Goal: Task Accomplishment & Management: Use online tool/utility

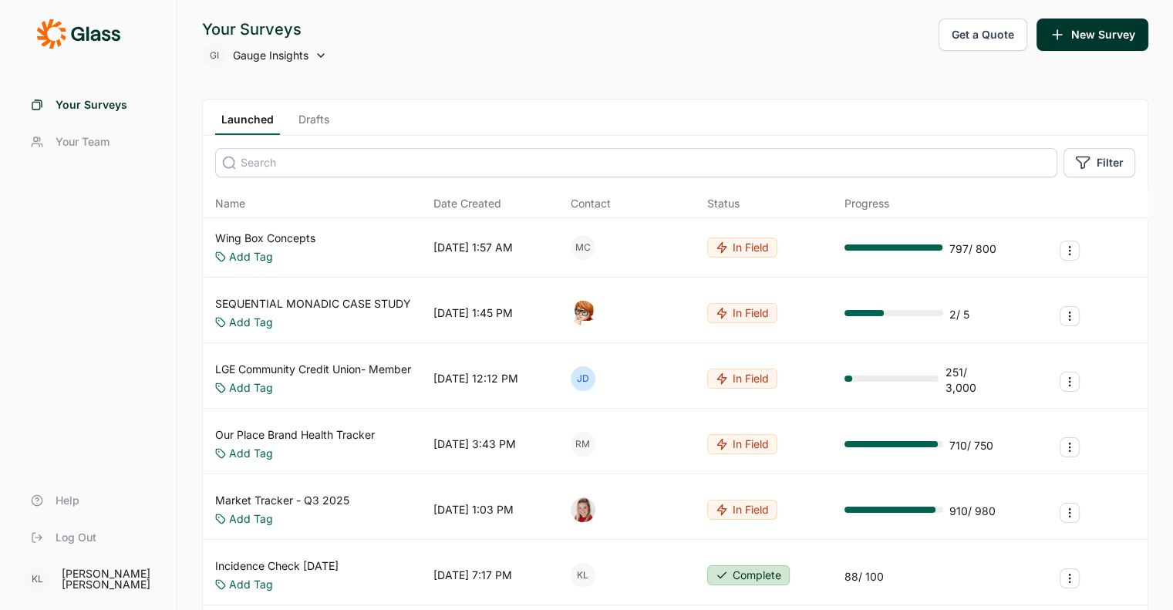
click at [293, 236] on link "Wing Box Concepts" at bounding box center [265, 238] width 100 height 15
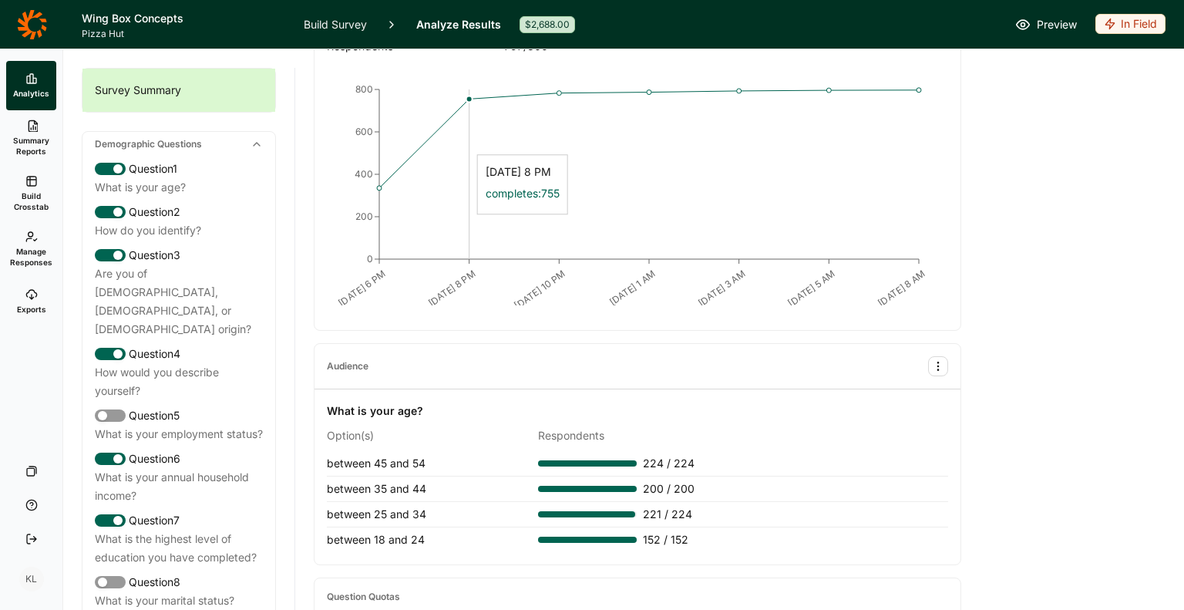
scroll to position [308, 0]
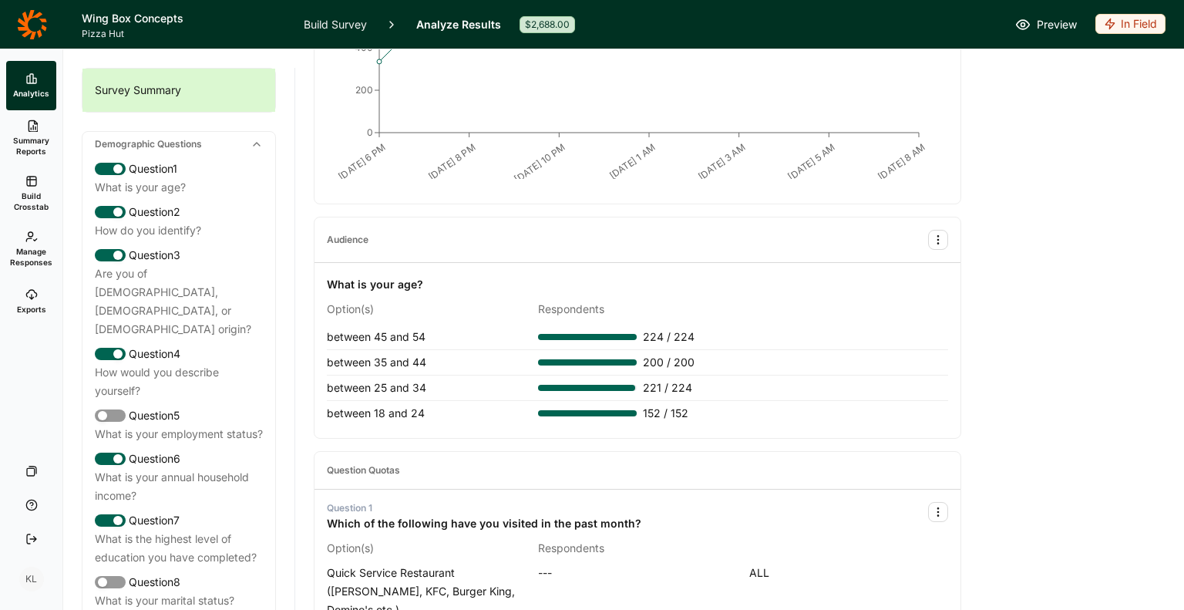
click at [1133, 26] on div "In Field" at bounding box center [1131, 24] width 70 height 20
click at [1083, 84] on button "Completed" at bounding box center [1073, 81] width 174 height 34
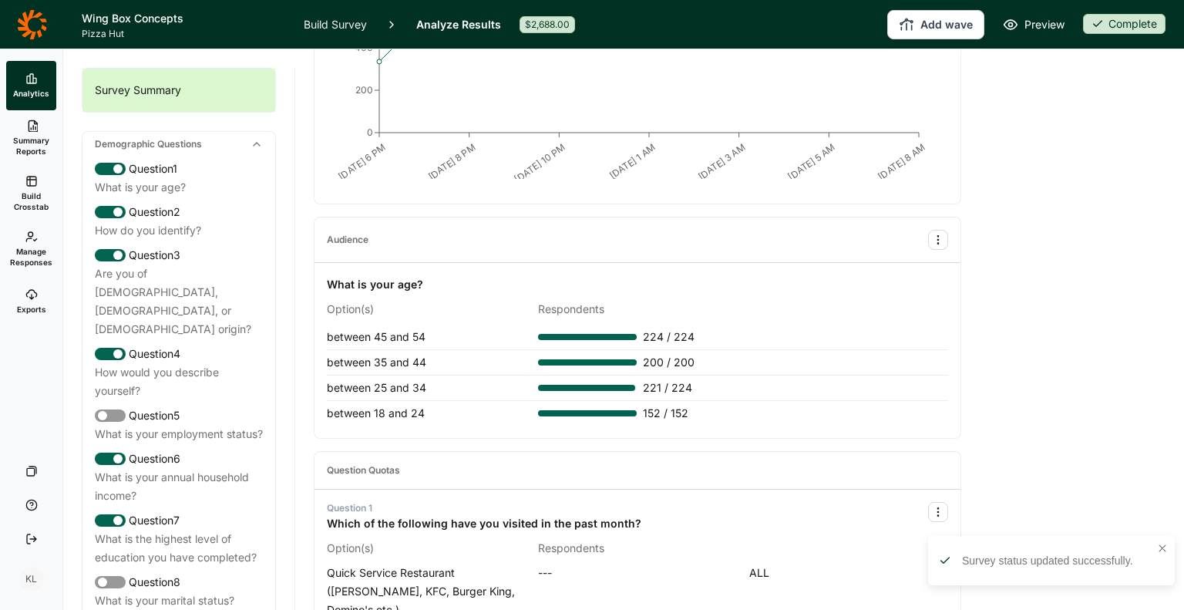
click at [33, 123] on icon at bounding box center [31, 126] width 12 height 12
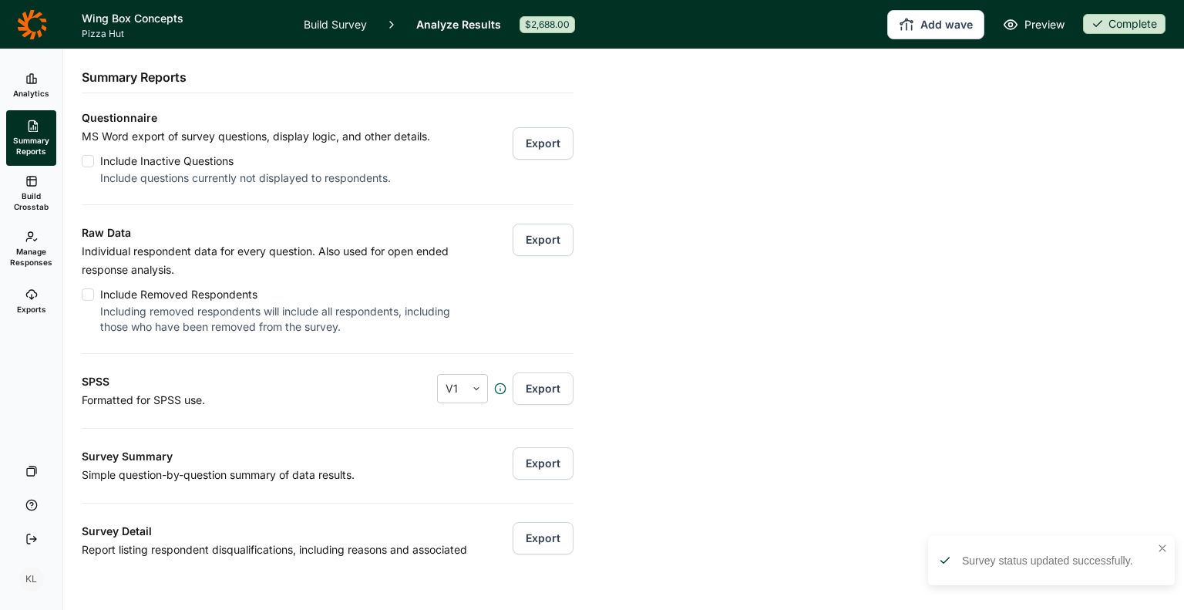
click at [521, 240] on button "Export" at bounding box center [543, 240] width 61 height 32
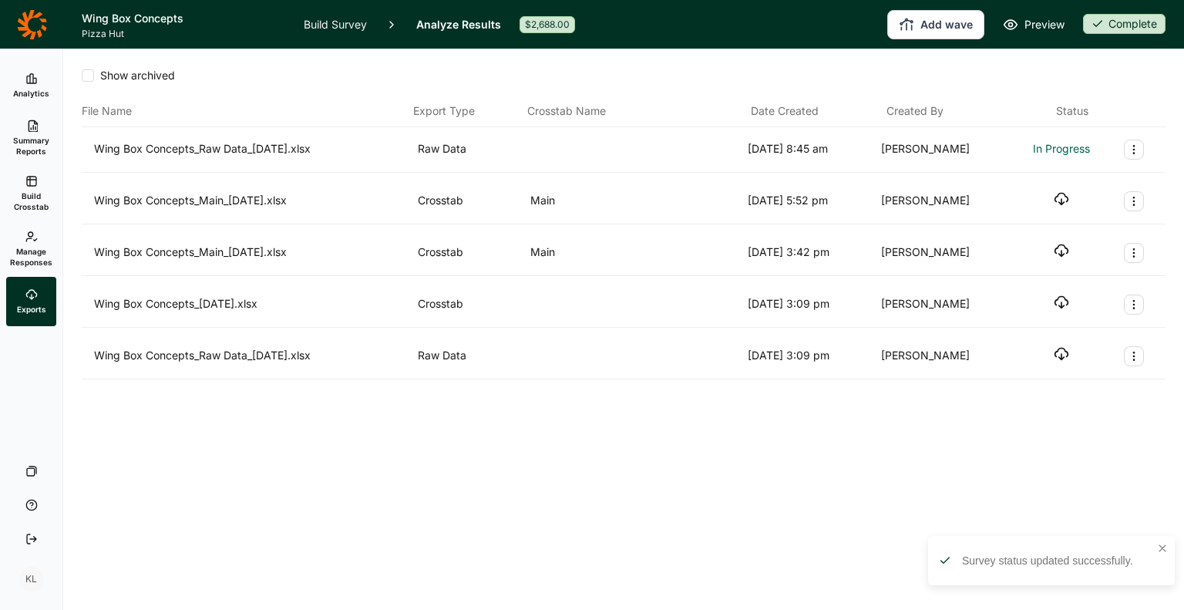
click at [49, 140] on span "Summary Reports" at bounding box center [31, 146] width 38 height 22
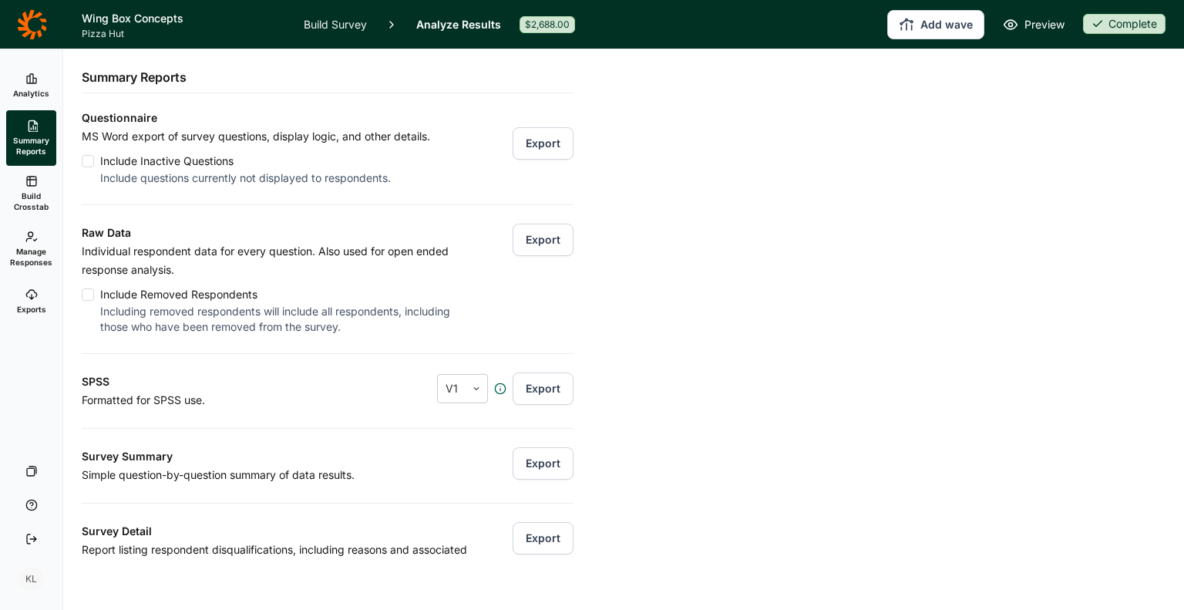
click at [37, 97] on span "Analytics" at bounding box center [31, 93] width 36 height 11
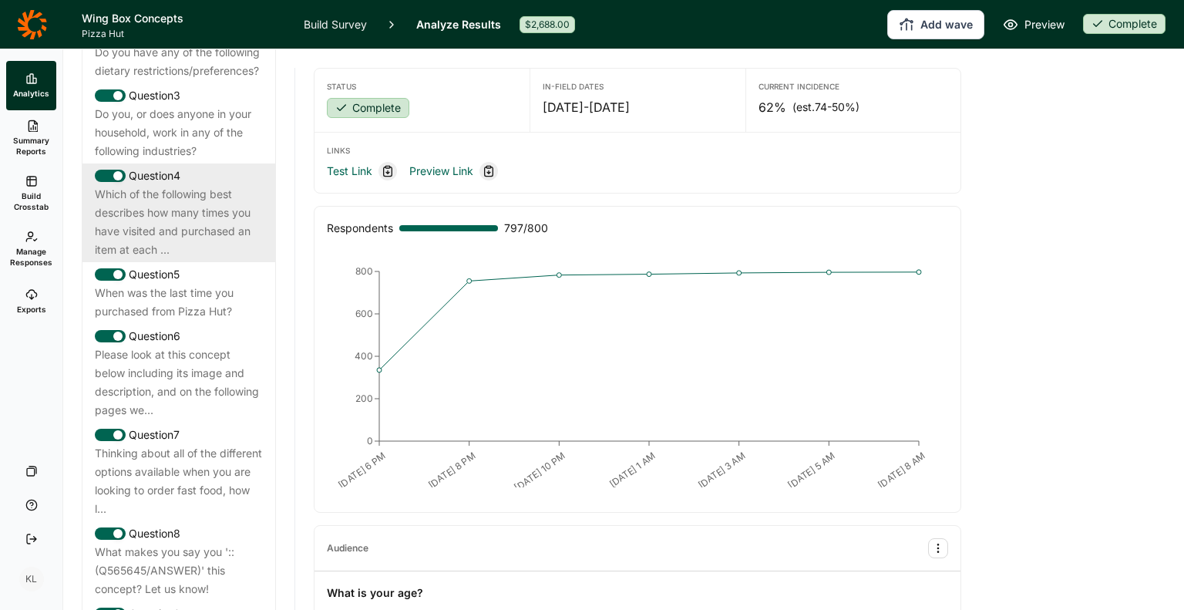
scroll to position [928, 0]
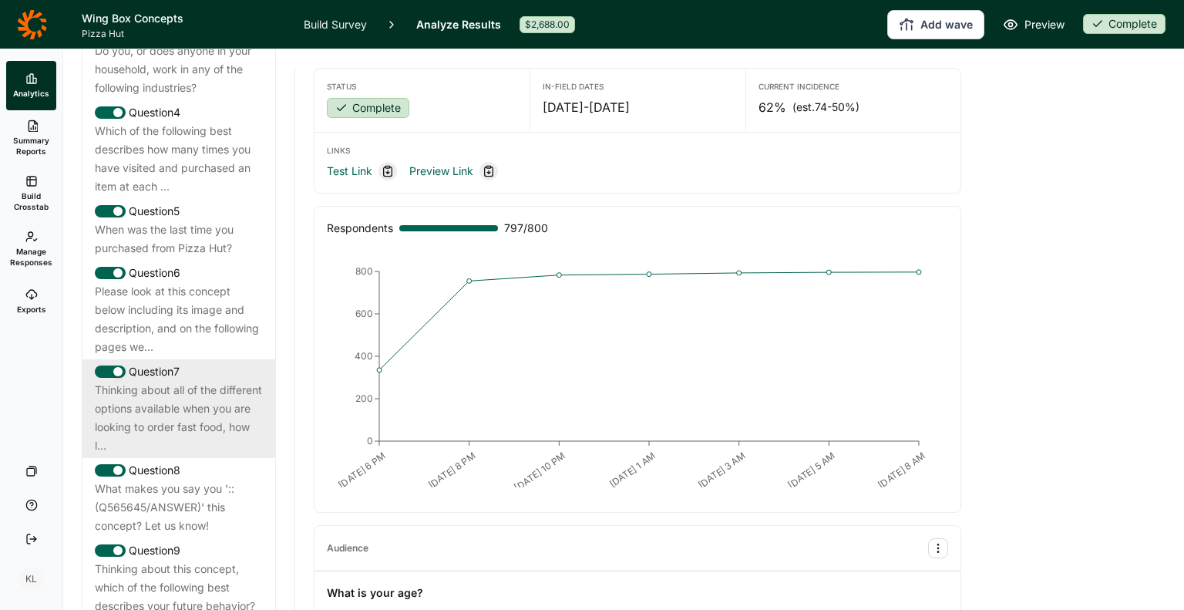
click at [187, 427] on div "Thinking about all of the different options available when you are looking to o…" at bounding box center [179, 418] width 168 height 74
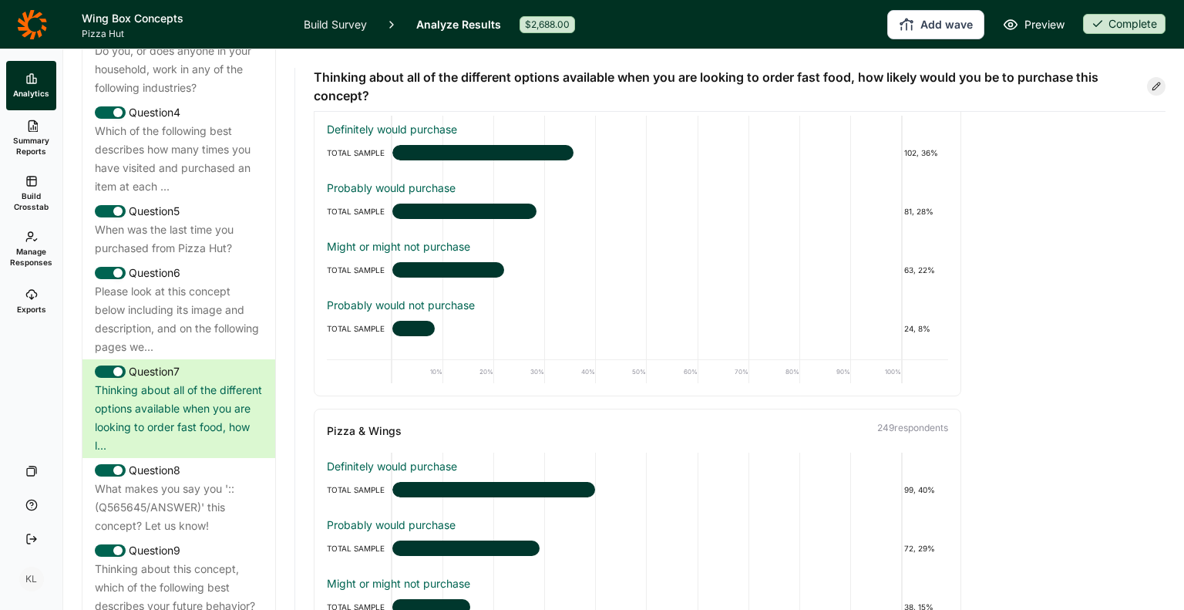
scroll to position [771, 0]
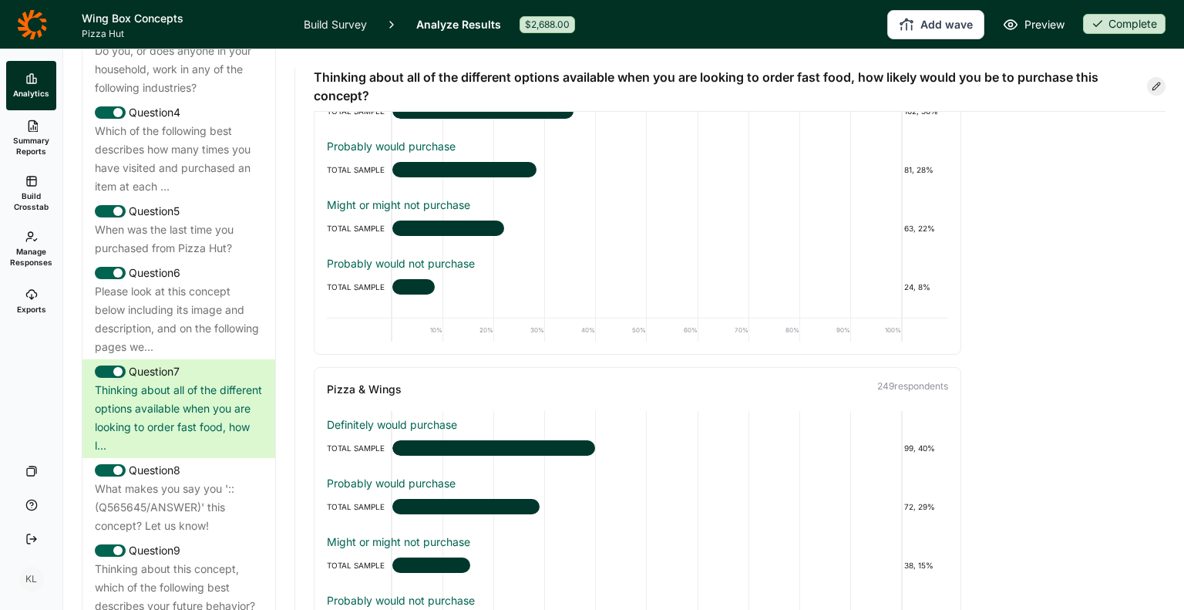
click at [36, 191] on span "Build Crosstab" at bounding box center [31, 201] width 38 height 22
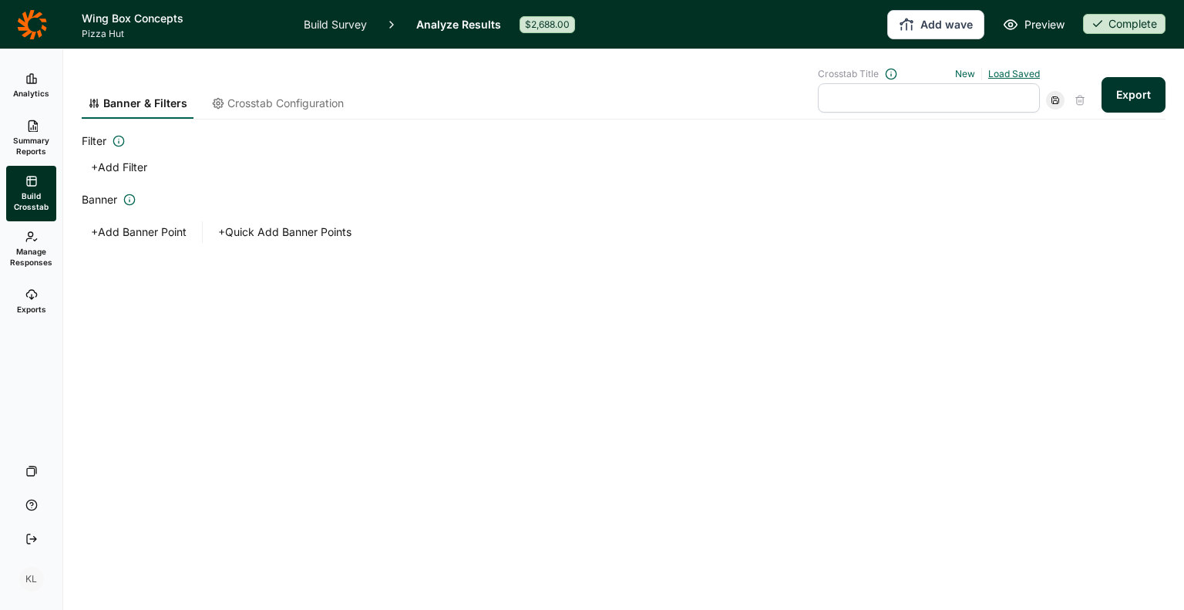
click at [1008, 72] on link "Load Saved" at bounding box center [1014, 74] width 52 height 12
click at [925, 150] on div "Main" at bounding box center [923, 144] width 222 height 22
type input "Main"
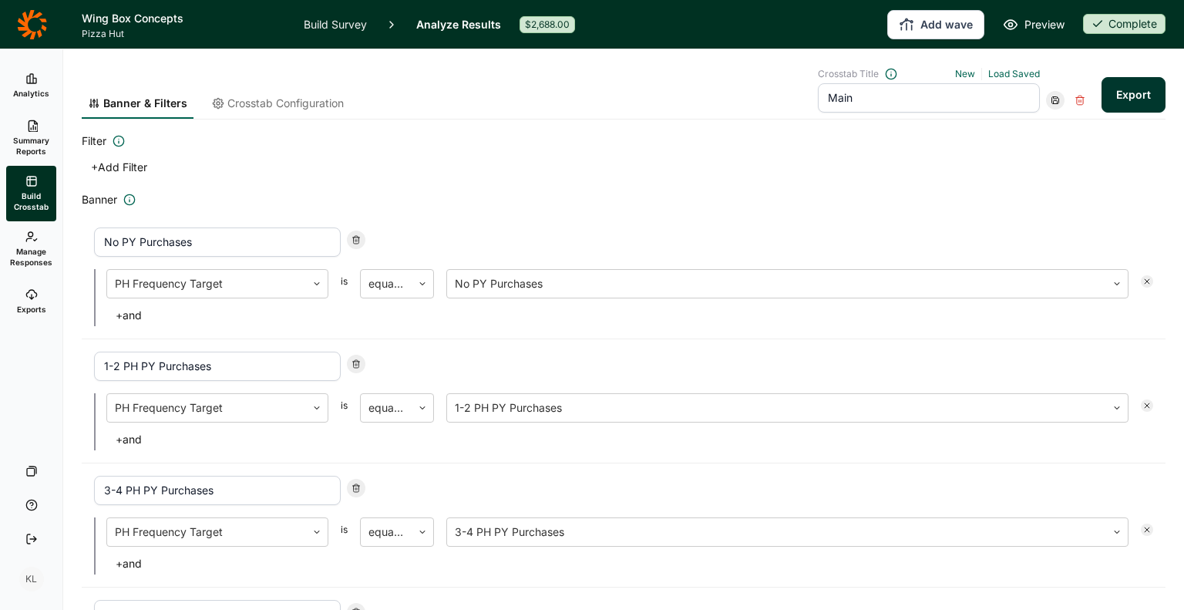
click at [1103, 96] on button "Export" at bounding box center [1134, 94] width 64 height 35
click at [43, 307] on span "Exports" at bounding box center [31, 309] width 29 height 11
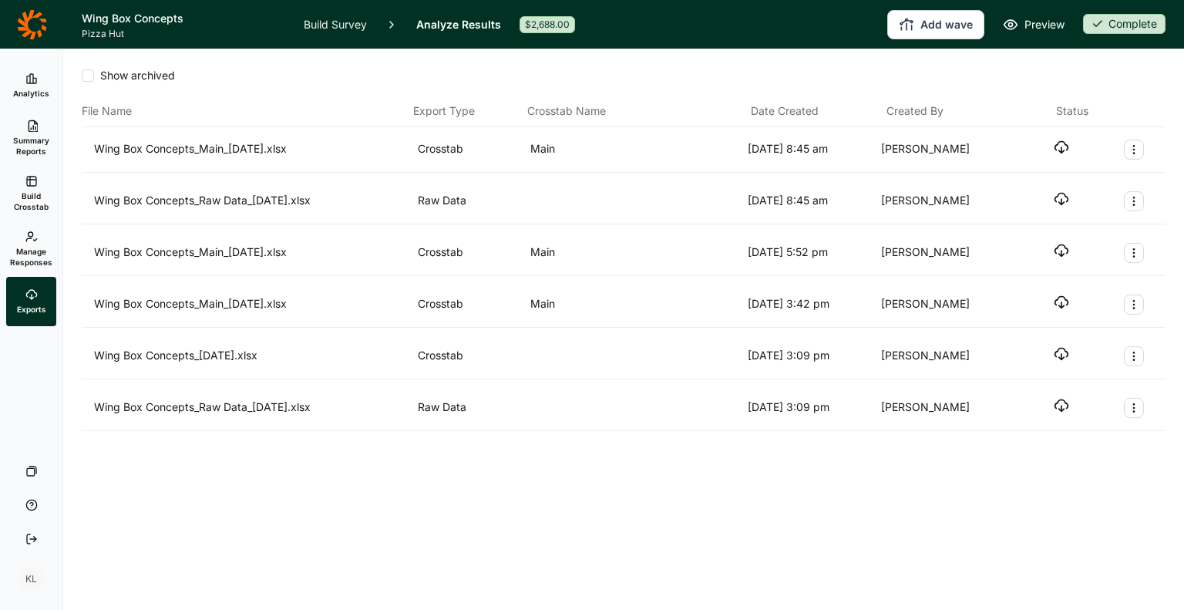
click at [1067, 197] on use "button" at bounding box center [1062, 200] width 13 height 12
click at [24, 82] on link "Analytics" at bounding box center [31, 85] width 50 height 49
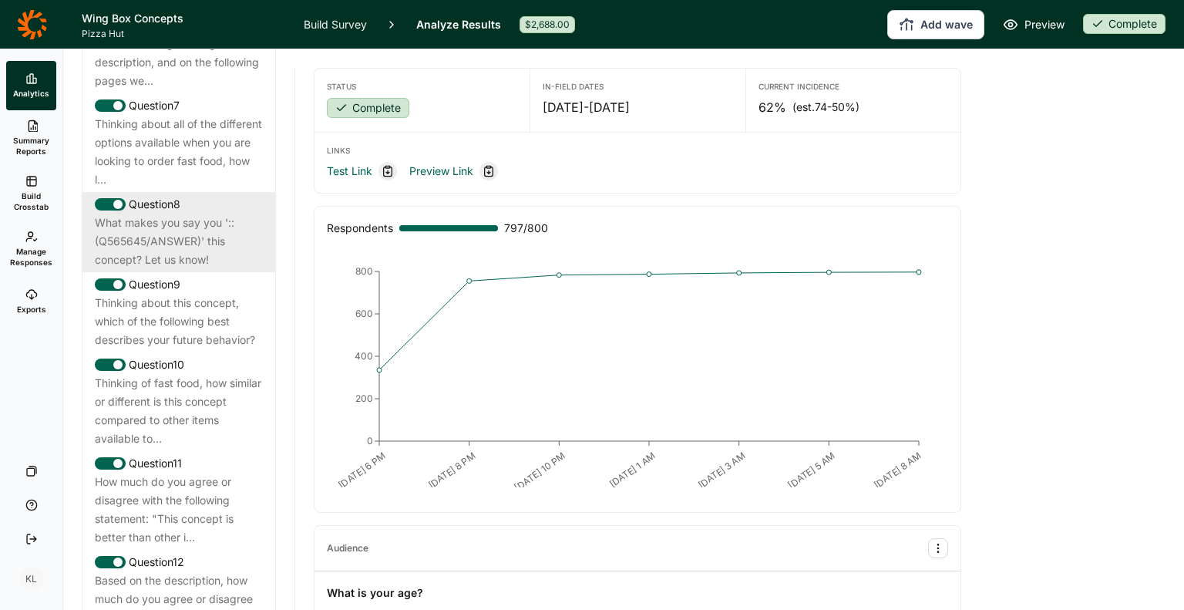
scroll to position [1157, 0]
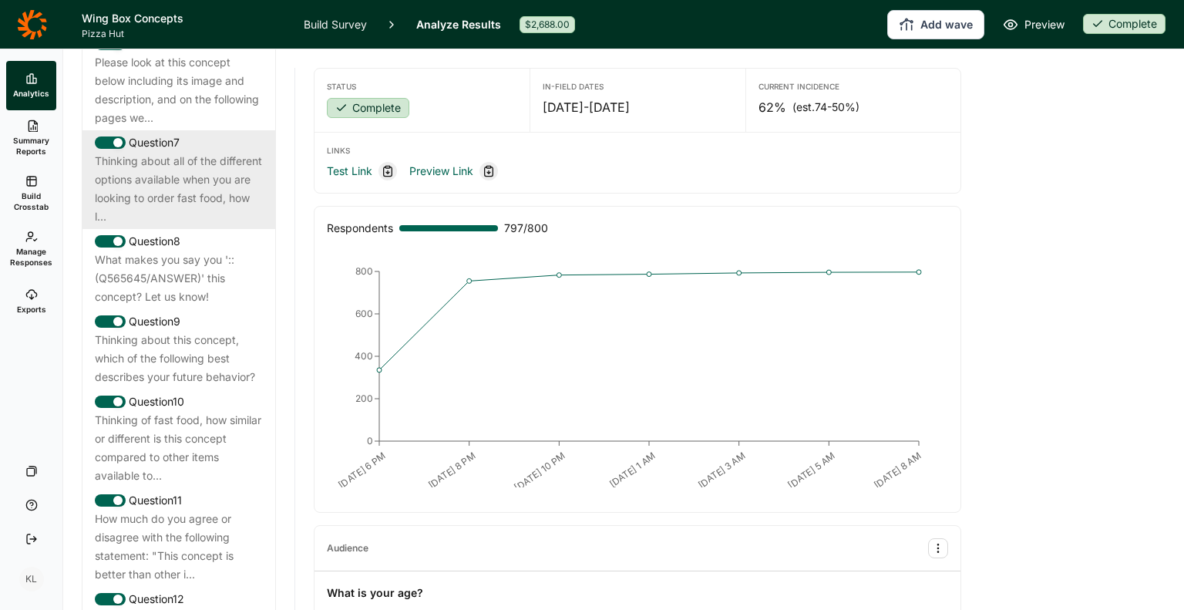
click at [170, 200] on div "Thinking about all of the different options available when you are looking to o…" at bounding box center [179, 189] width 168 height 74
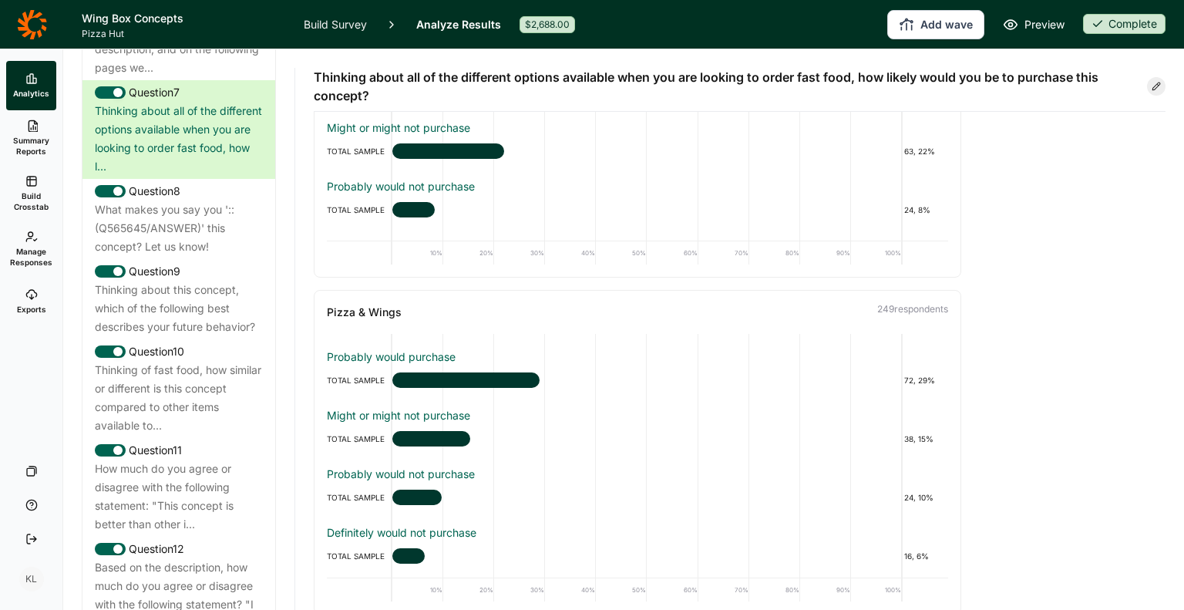
scroll to position [1234, 0]
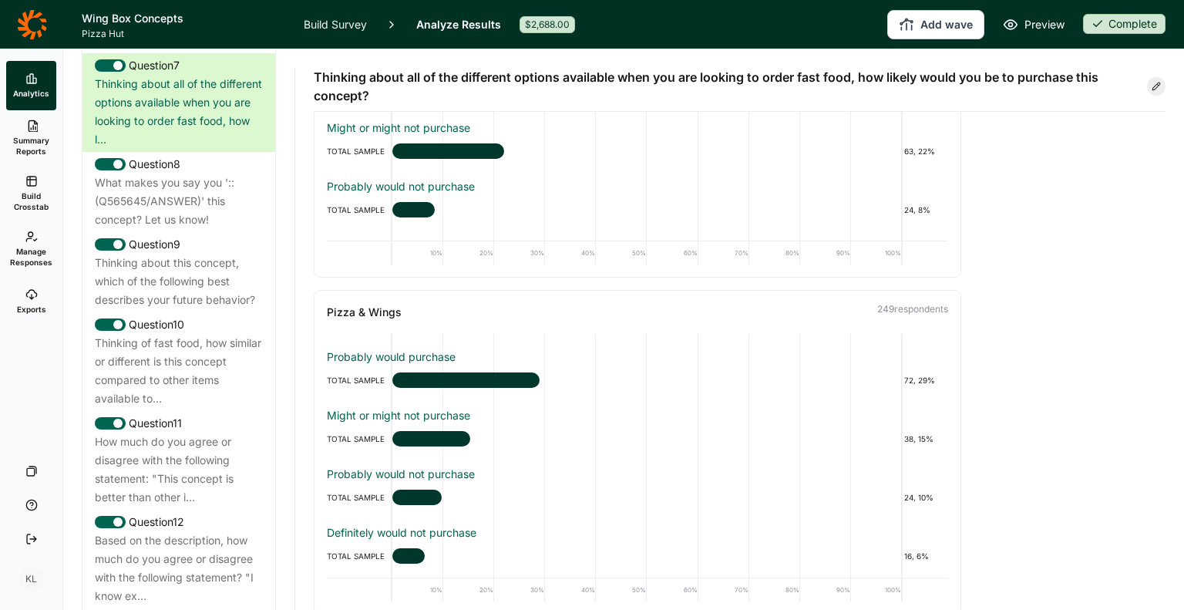
click at [25, 254] on span "Manage Responses" at bounding box center [31, 257] width 42 height 22
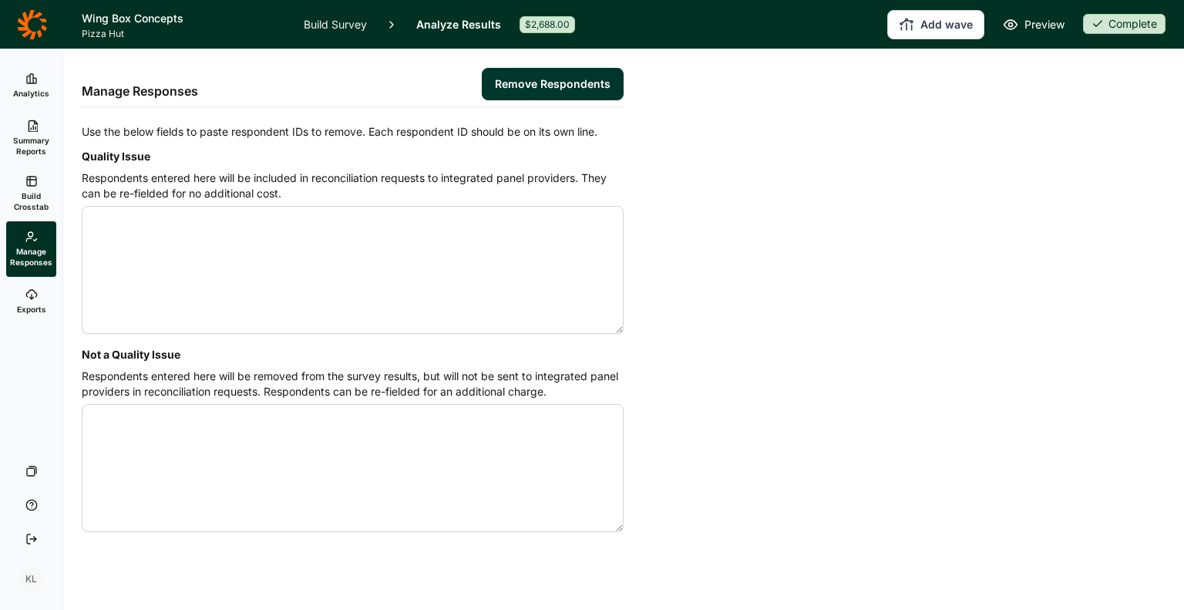
click at [327, 244] on textarea "Quality Issue" at bounding box center [353, 270] width 542 height 128
type textarea "4582745 4582805 4583039 4582638 4582330 4581355 4581323 4581346 4582617 4583044…"
click at [507, 89] on button "Remove Respondents" at bounding box center [553, 84] width 142 height 32
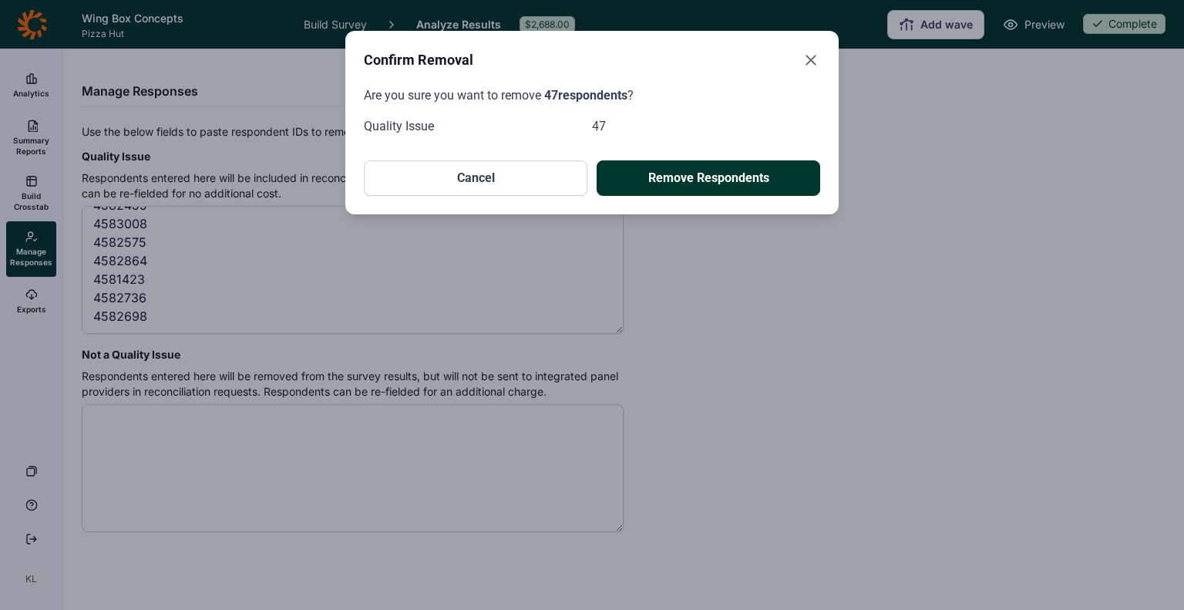
click at [675, 184] on button "Remove Respondents" at bounding box center [709, 177] width 224 height 35
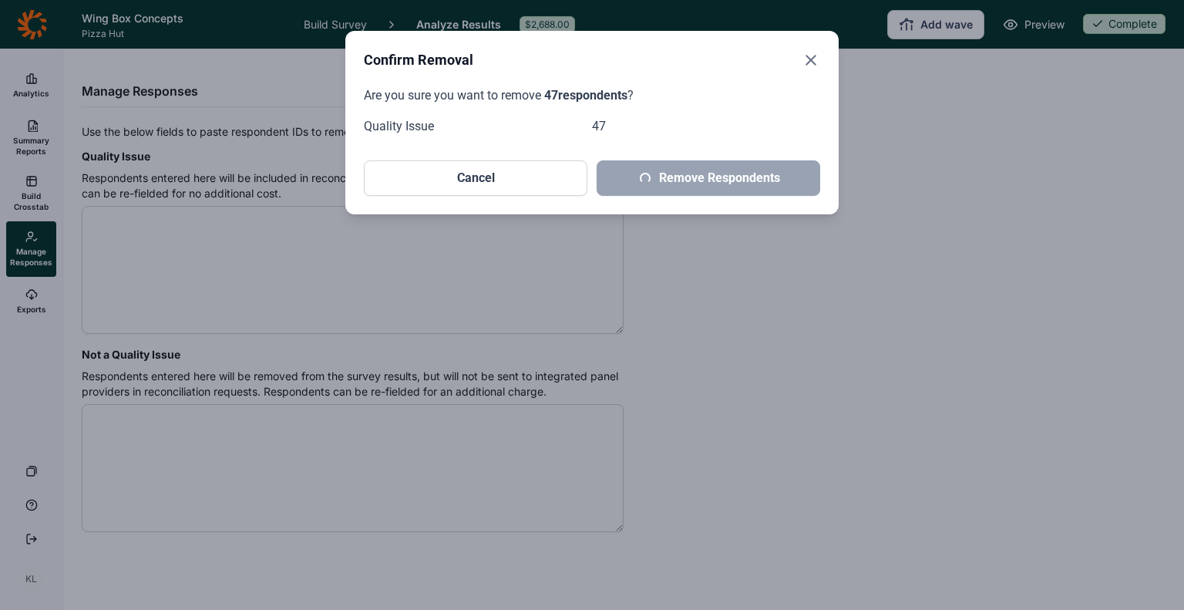
scroll to position [0, 0]
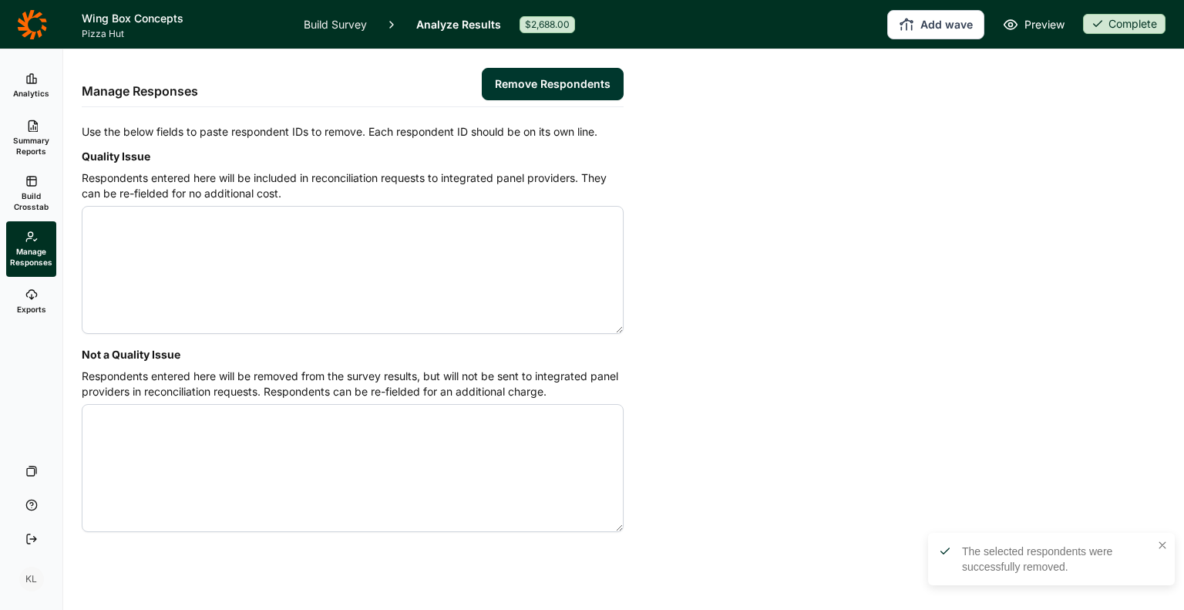
click at [35, 74] on icon at bounding box center [31, 78] width 12 height 12
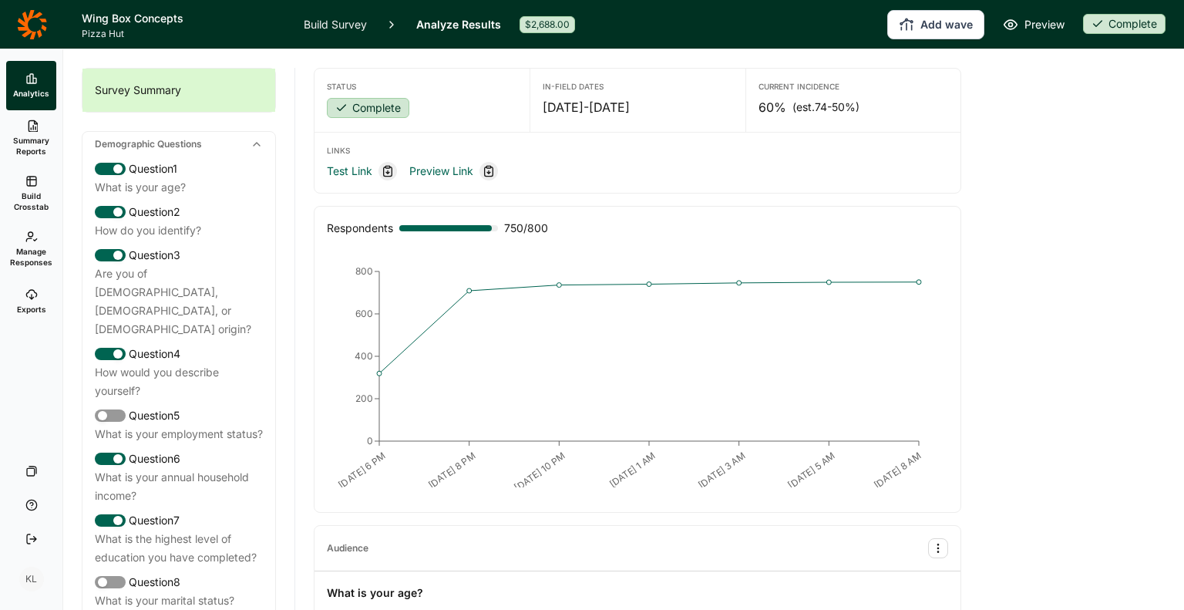
click at [328, 27] on link "Build Survey" at bounding box center [335, 24] width 63 height 49
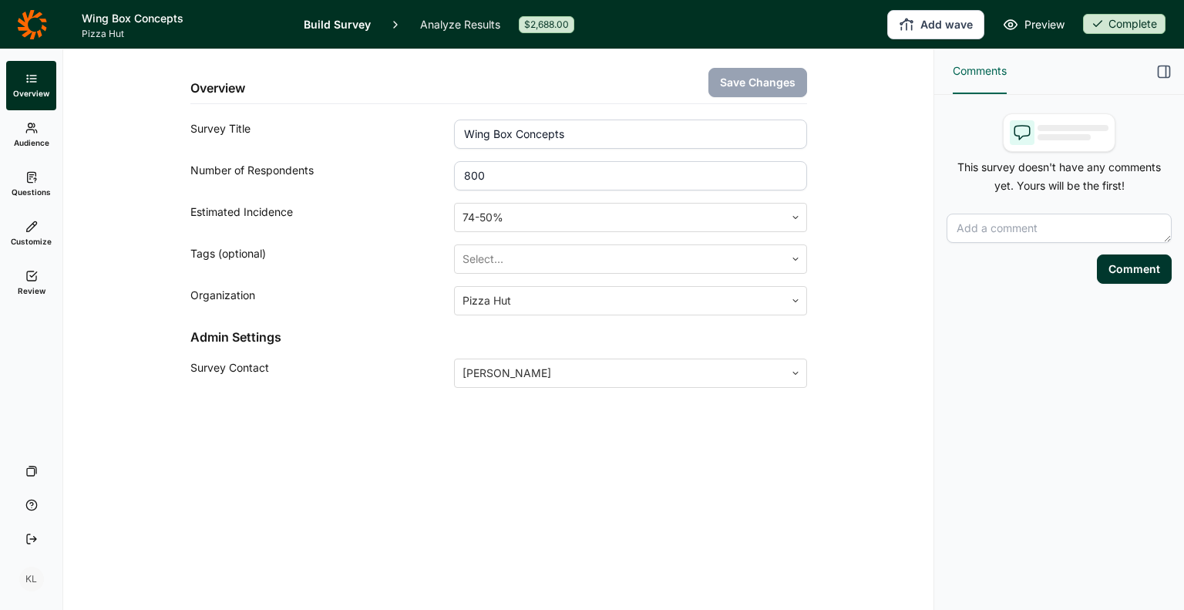
drag, startPoint x: 503, startPoint y: 178, endPoint x: 373, endPoint y: 160, distance: 130.7
click at [373, 161] on div "Number of Respondents 800" at bounding box center [498, 175] width 617 height 29
type input "750"
click at [777, 83] on button "Save Changes" at bounding box center [758, 82] width 99 height 29
click at [192, 210] on div "Estimated Incidence" at bounding box center [322, 217] width 264 height 29
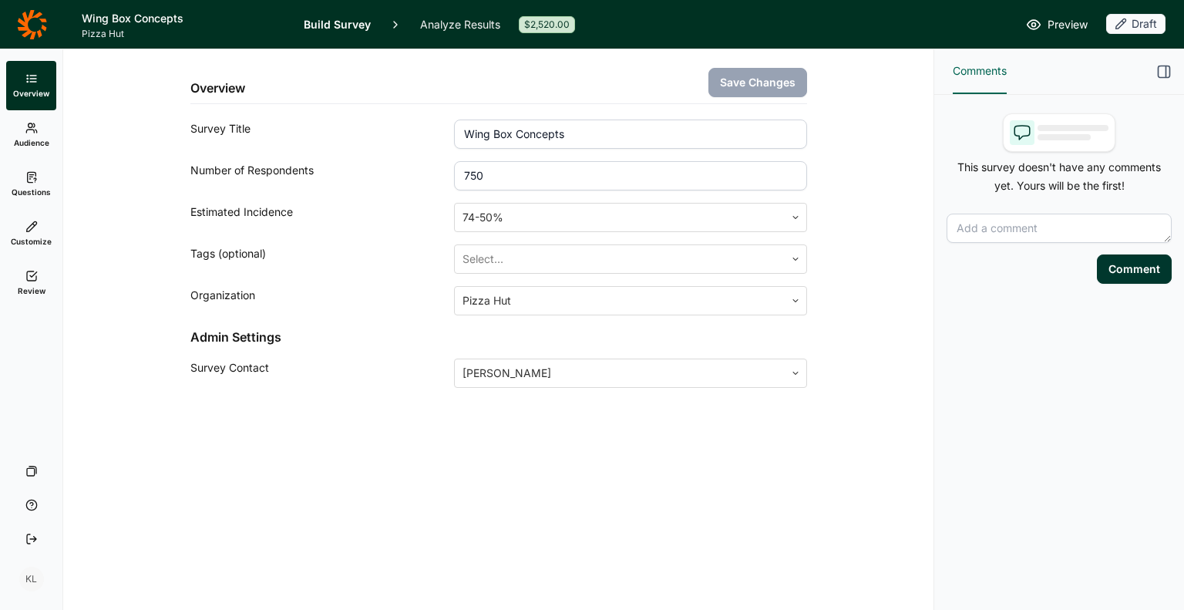
click at [465, 24] on link "Analyze Results" at bounding box center [460, 24] width 80 height 49
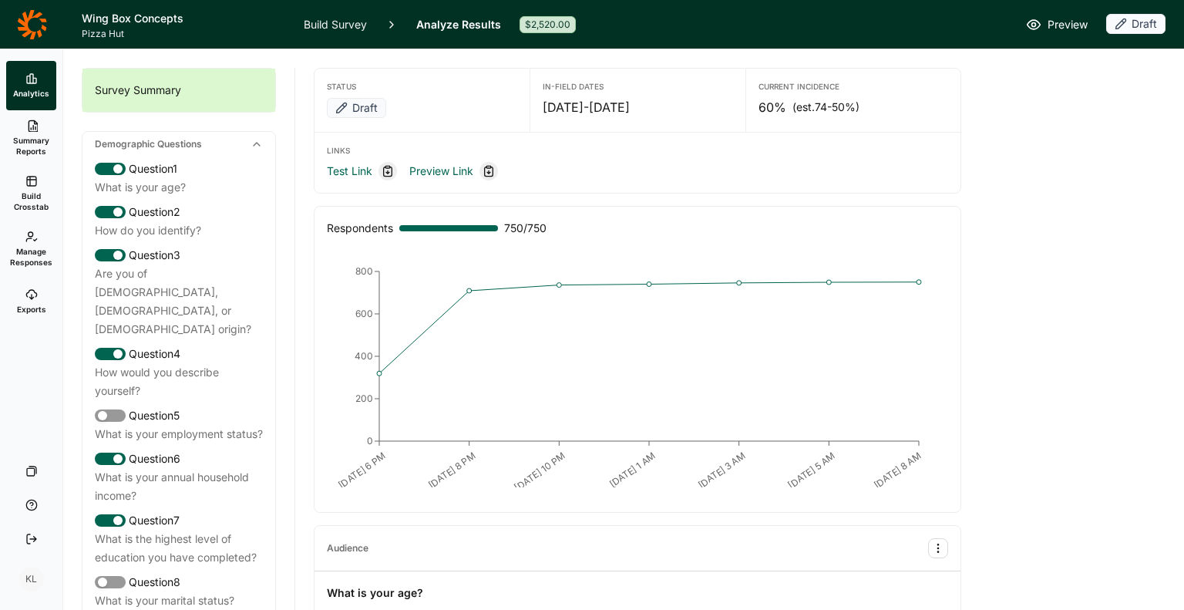
click at [1136, 12] on header "Wing Box Concepts Pizza Hut Build Survey Analyze Results $2,520.00 Preview Draft" at bounding box center [592, 24] width 1184 height 49
click at [1123, 24] on icon "button" at bounding box center [1121, 24] width 12 height 12
click at [1094, 74] on button "Completed" at bounding box center [1073, 81] width 174 height 34
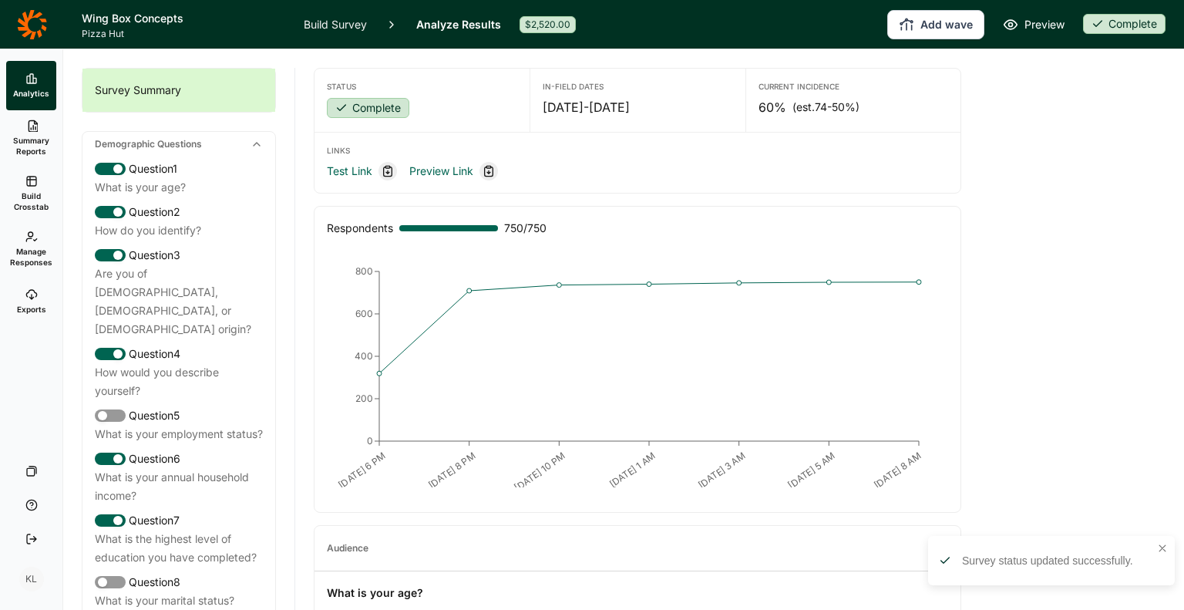
click at [15, 183] on link "Build Crosstab" at bounding box center [31, 194] width 50 height 56
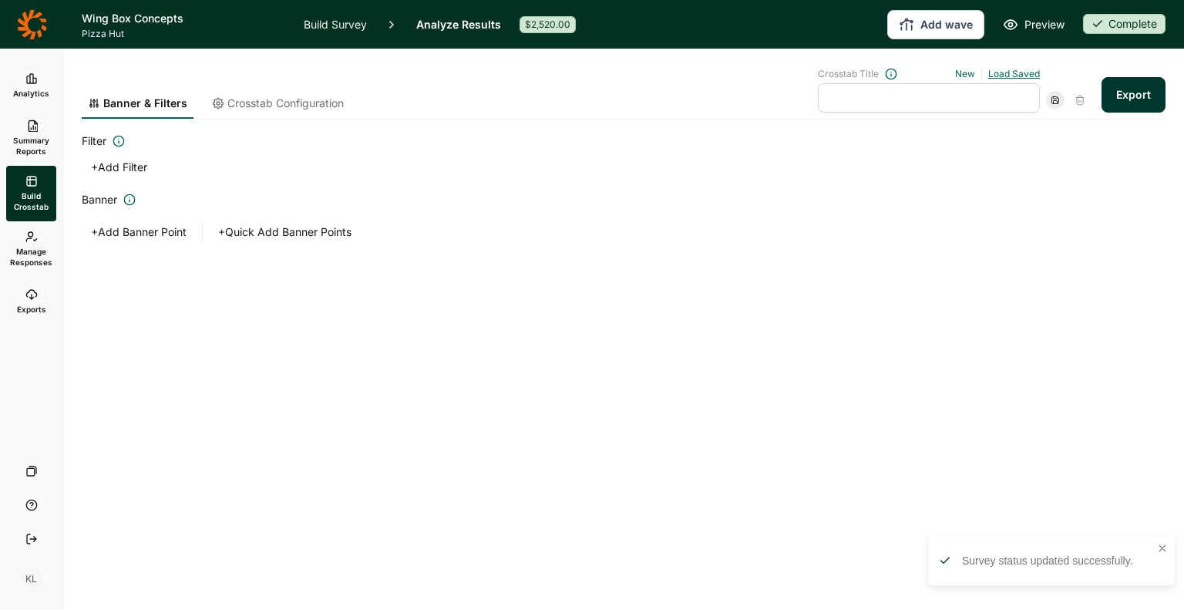
click at [1012, 70] on link "Load Saved" at bounding box center [1014, 74] width 52 height 12
click at [843, 141] on div "Main" at bounding box center [923, 144] width 222 height 22
type input "Main"
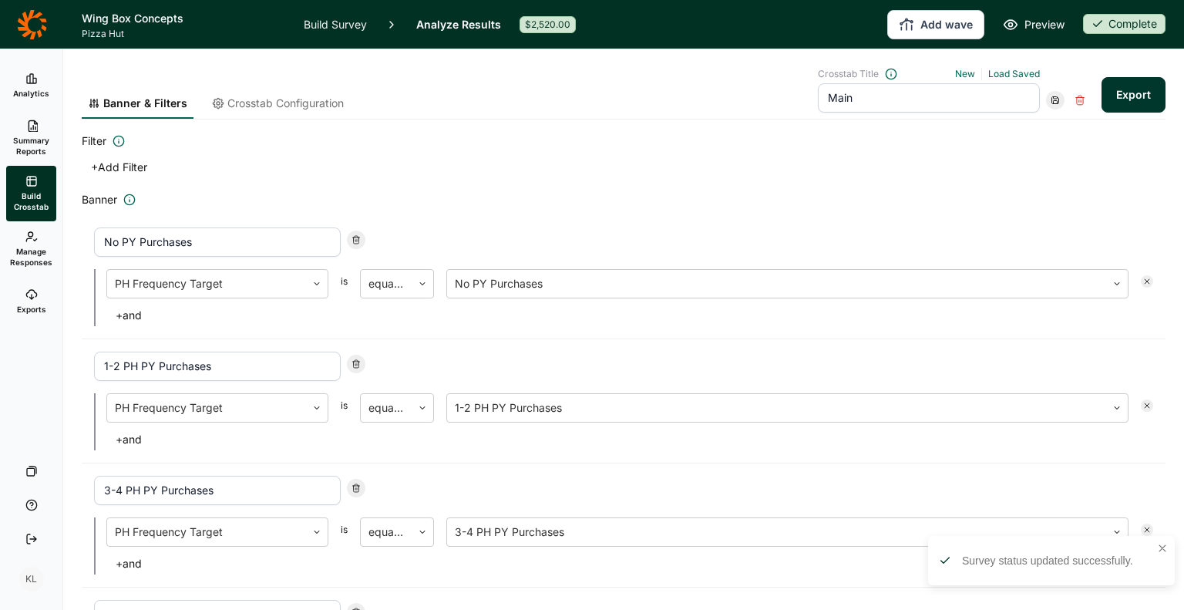
click at [625, 130] on form "Banner & Filters Crosstab Configuration Crosstab Title New Load Saved Main Expo…" at bounding box center [624, 397] width 1084 height 696
click at [296, 108] on span "Crosstab Configuration" at bounding box center [285, 103] width 116 height 15
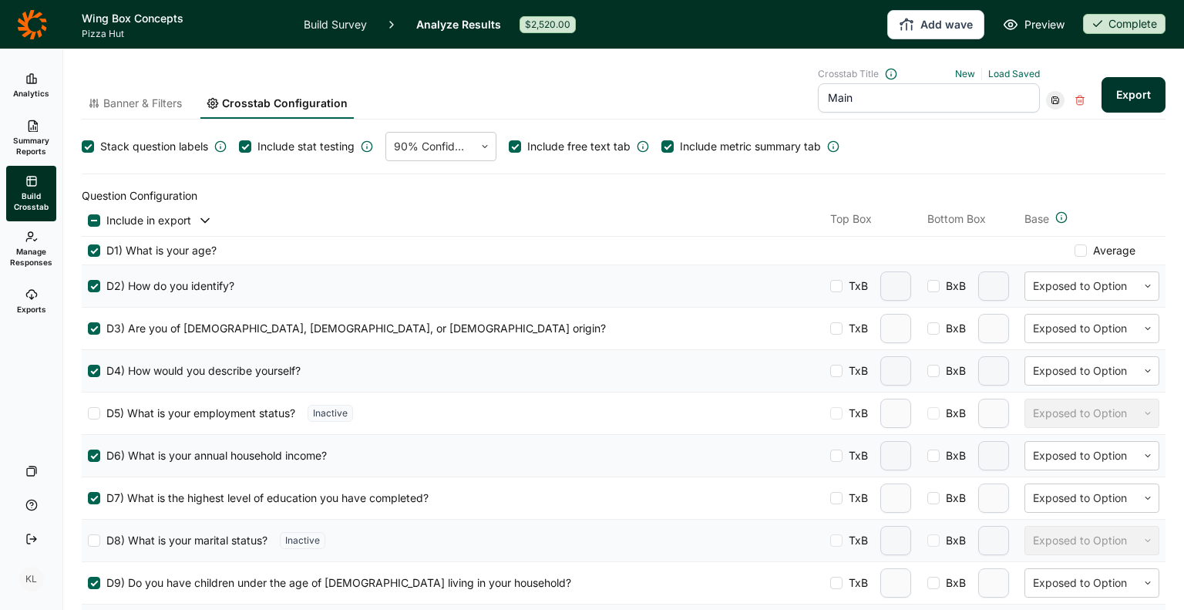
click at [1075, 96] on icon at bounding box center [1080, 100] width 11 height 11
click at [1073, 72] on div "Crosstab Title New Load Saved Main Are you sure you want to delete this crossta…" at bounding box center [953, 90] width 271 height 45
click at [1137, 98] on button "Export" at bounding box center [1134, 94] width 64 height 35
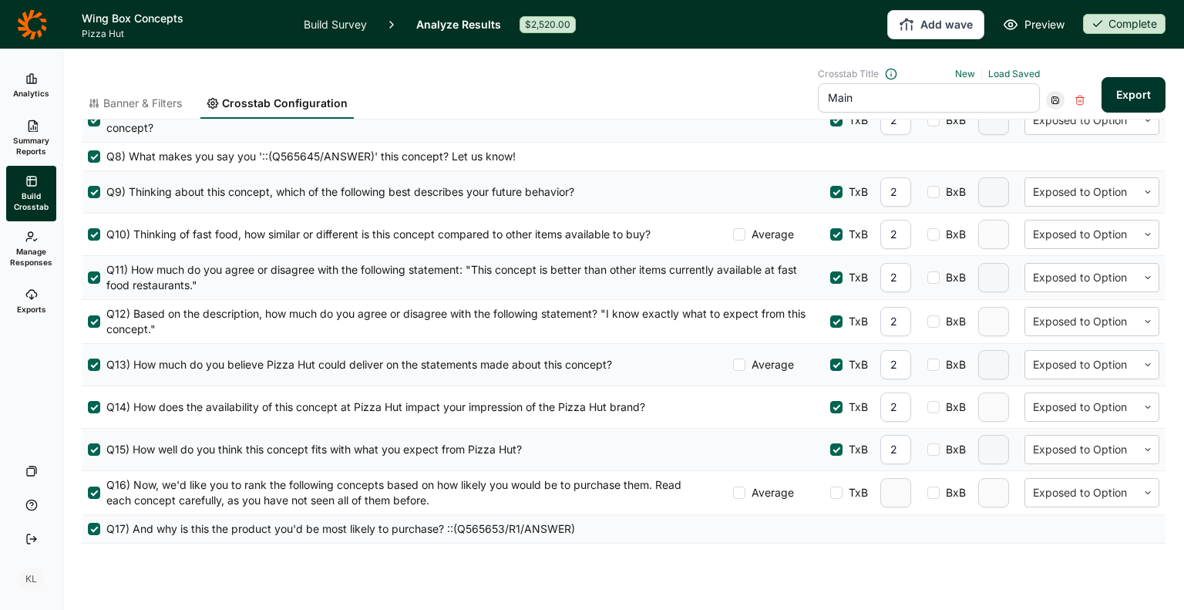
scroll to position [823, 0]
click at [15, 300] on link "Exports" at bounding box center [31, 301] width 50 height 49
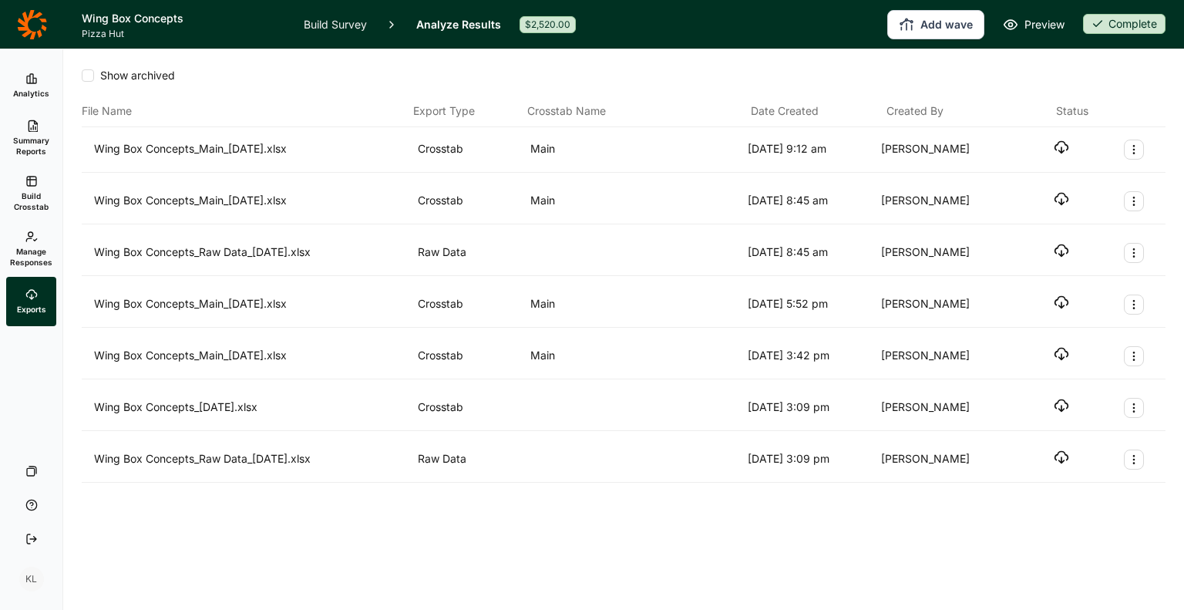
click at [685, 68] on div "Show archived" at bounding box center [624, 75] width 1084 height 15
click at [1065, 145] on icon "button" at bounding box center [1061, 147] width 15 height 15
click at [37, 155] on span "Summary Reports" at bounding box center [31, 146] width 38 height 22
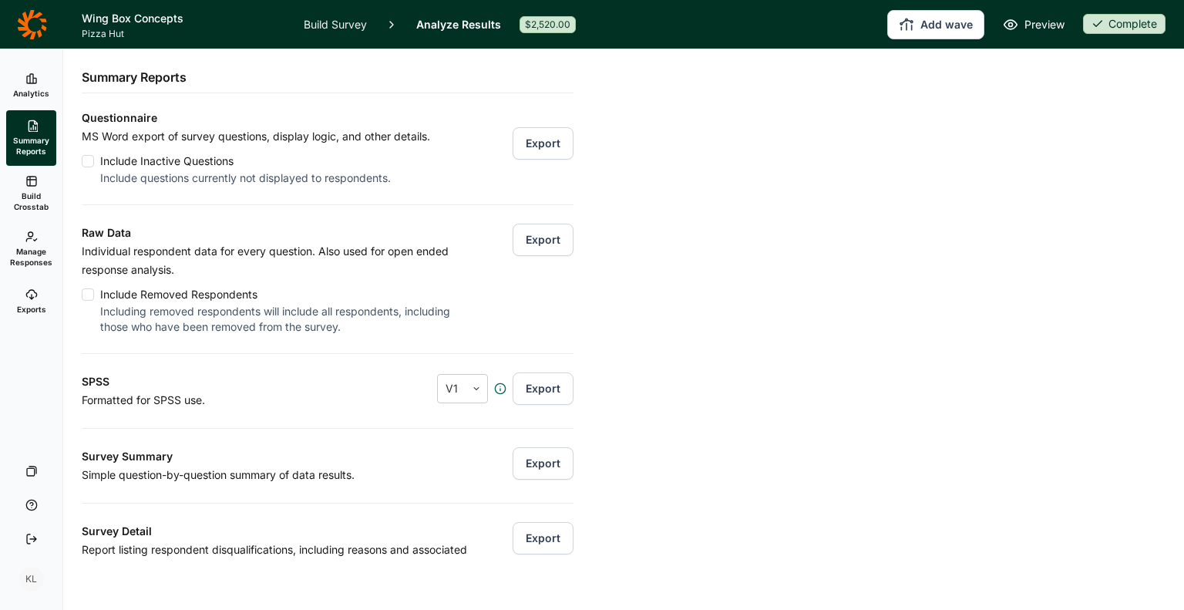
click at [23, 187] on link "Build Crosstab" at bounding box center [31, 194] width 50 height 56
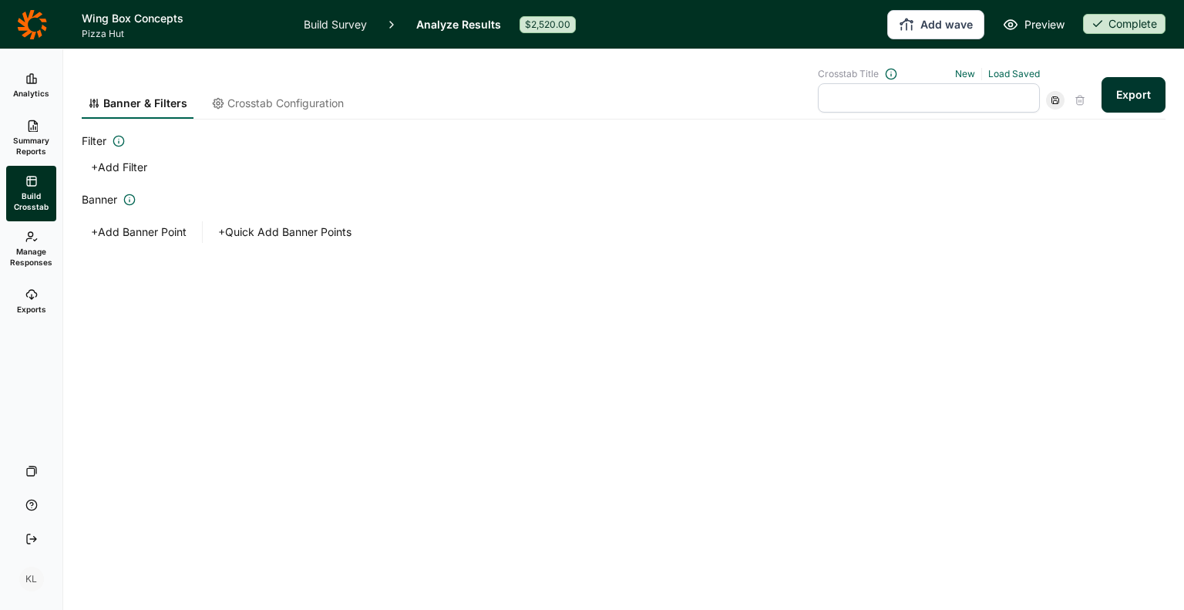
click at [311, 96] on span "Crosstab Configuration" at bounding box center [285, 103] width 116 height 15
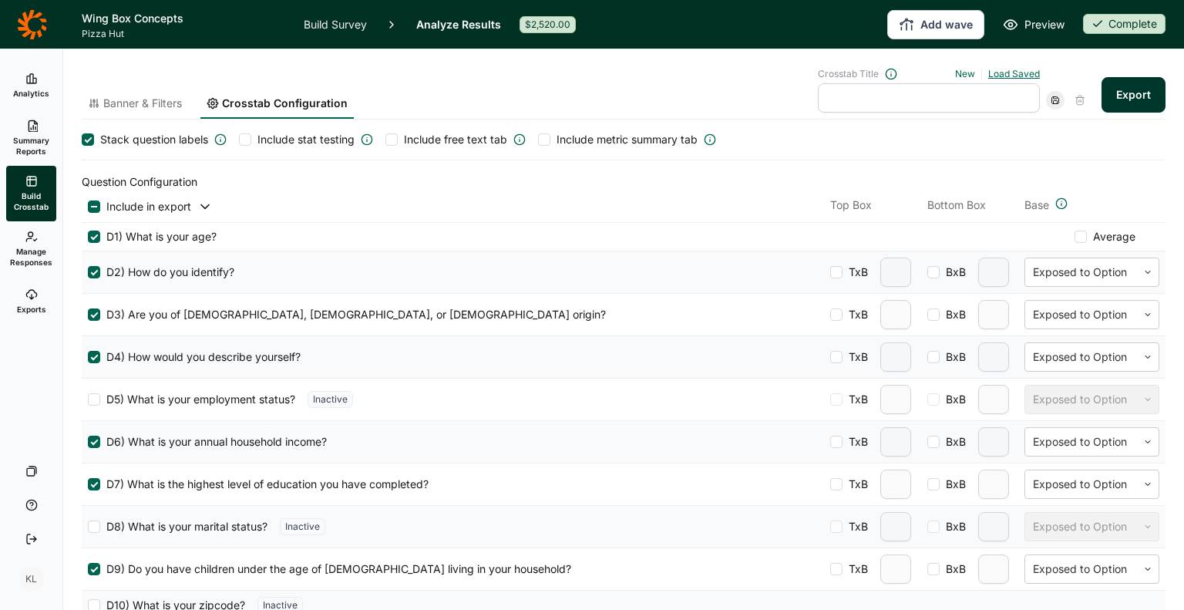
click at [1011, 70] on link "Load Saved" at bounding box center [1014, 74] width 52 height 12
click at [947, 133] on div "Main" at bounding box center [923, 144] width 222 height 22
type input "Main"
type input "2"
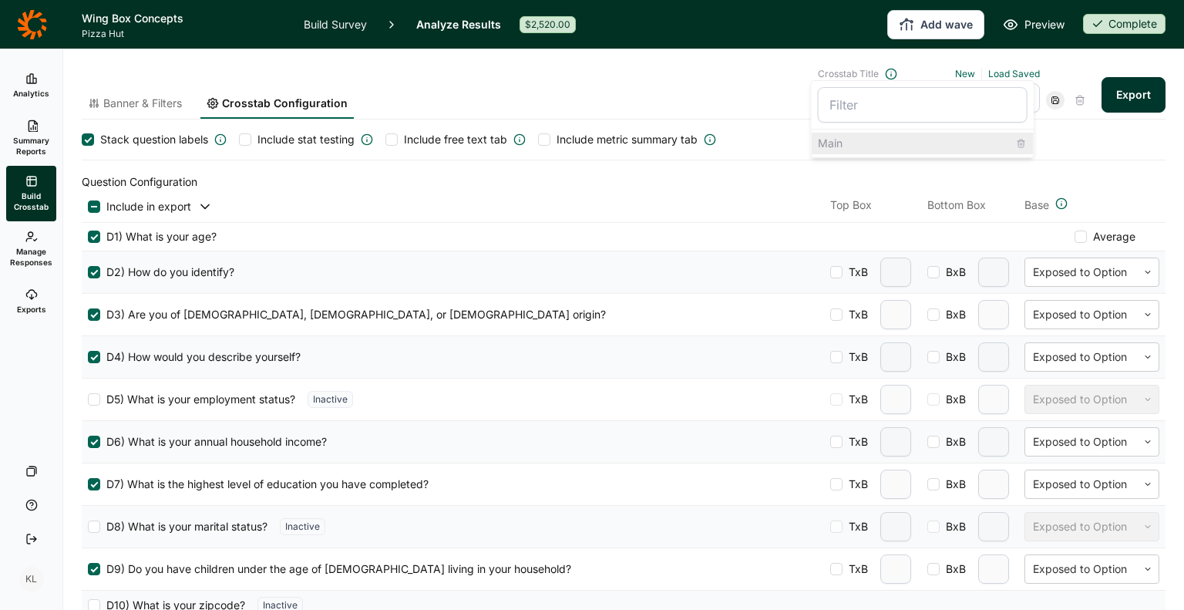
type input "2"
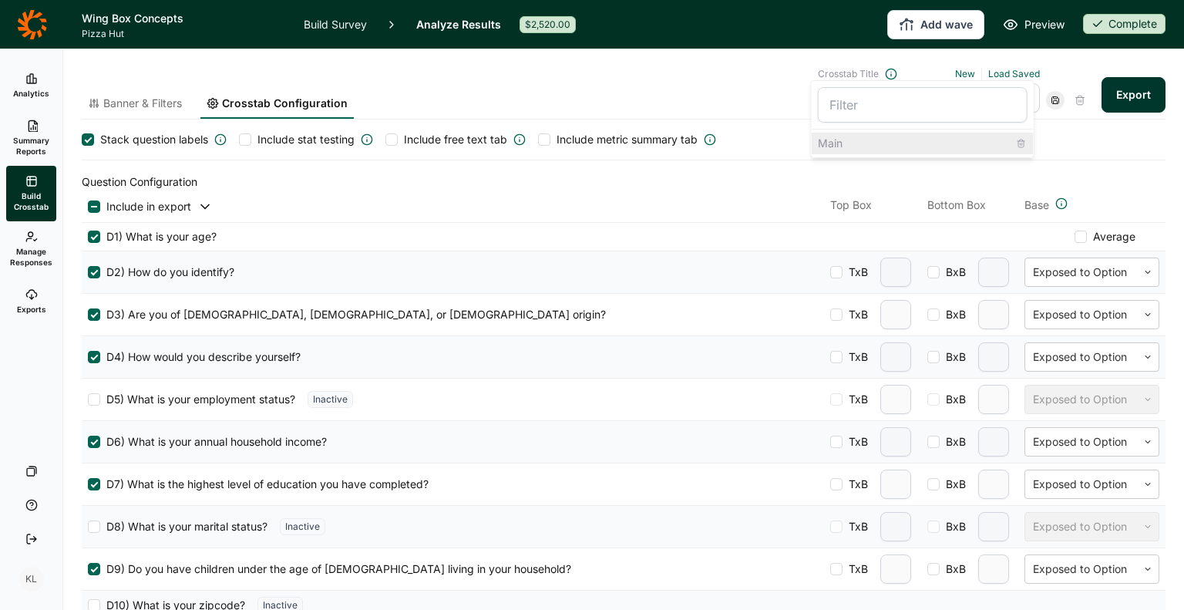
type input "2"
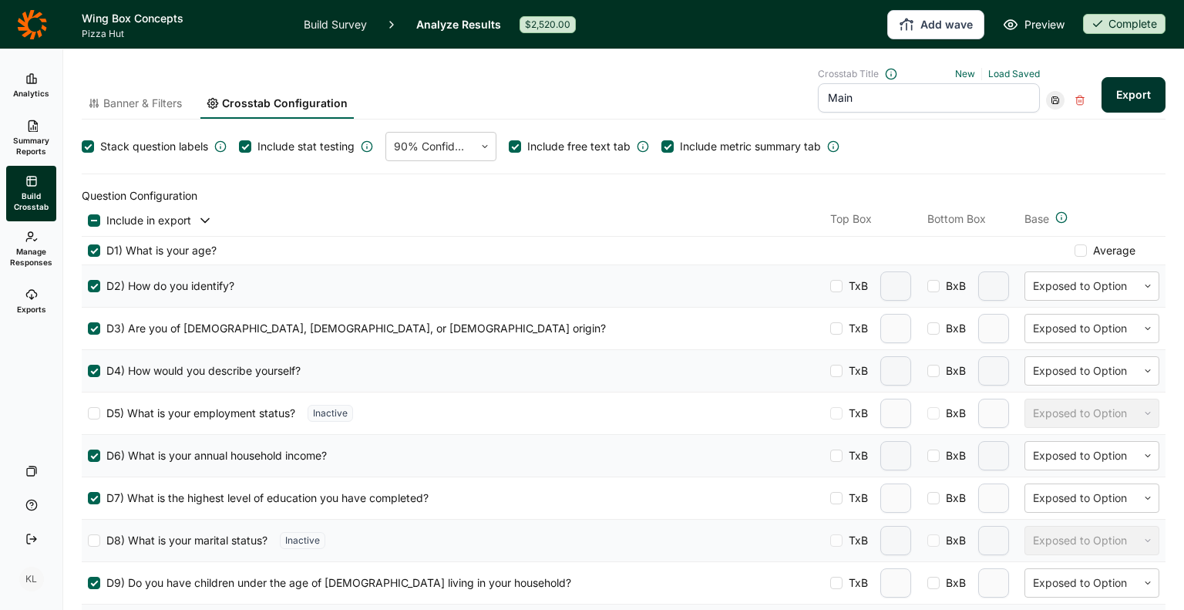
click at [614, 87] on div "Banner & Filters Crosstab Configuration Crosstab Title New Load Saved Main Expo…" at bounding box center [624, 94] width 1084 height 52
click at [586, 107] on div "Banner & Filters Crosstab Configuration Crosstab Title New Load Saved Main Expo…" at bounding box center [624, 94] width 1084 height 52
click at [576, 100] on div "Banner & Filters Crosstab Configuration Crosstab Title New Load Saved Main Expo…" at bounding box center [624, 94] width 1084 height 52
click at [572, 99] on div "Banner & Filters Crosstab Configuration Crosstab Title New Load Saved Main Expo…" at bounding box center [624, 94] width 1084 height 52
click at [858, 99] on input "Main" at bounding box center [929, 97] width 222 height 29
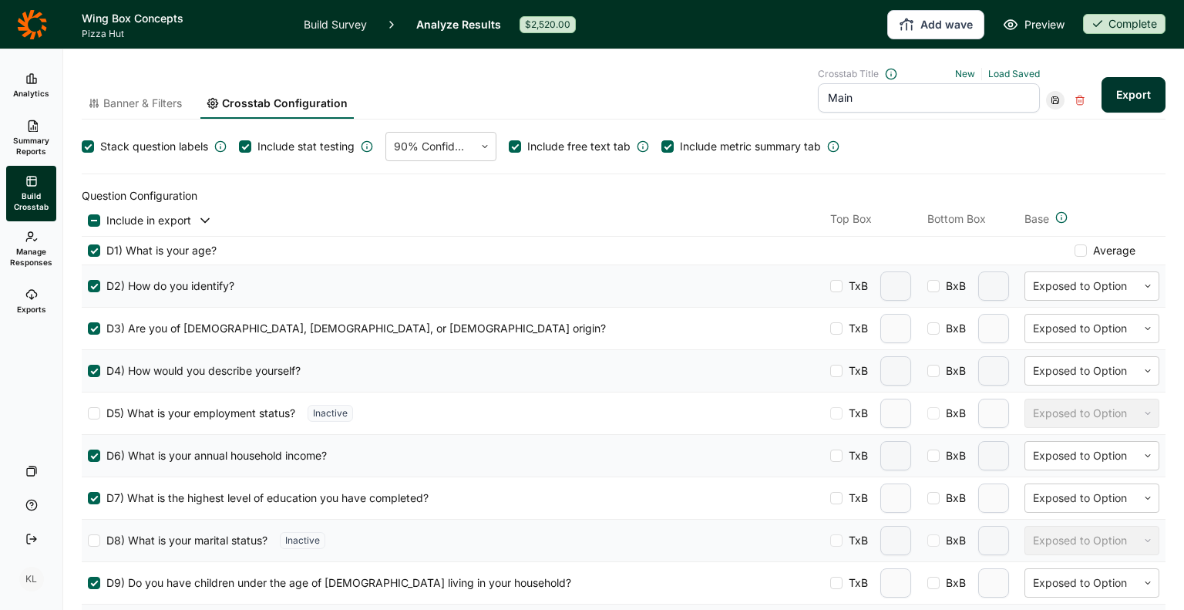
click at [856, 99] on input "Main" at bounding box center [929, 97] width 222 height 29
click at [844, 101] on input "Main" at bounding box center [929, 97] width 222 height 29
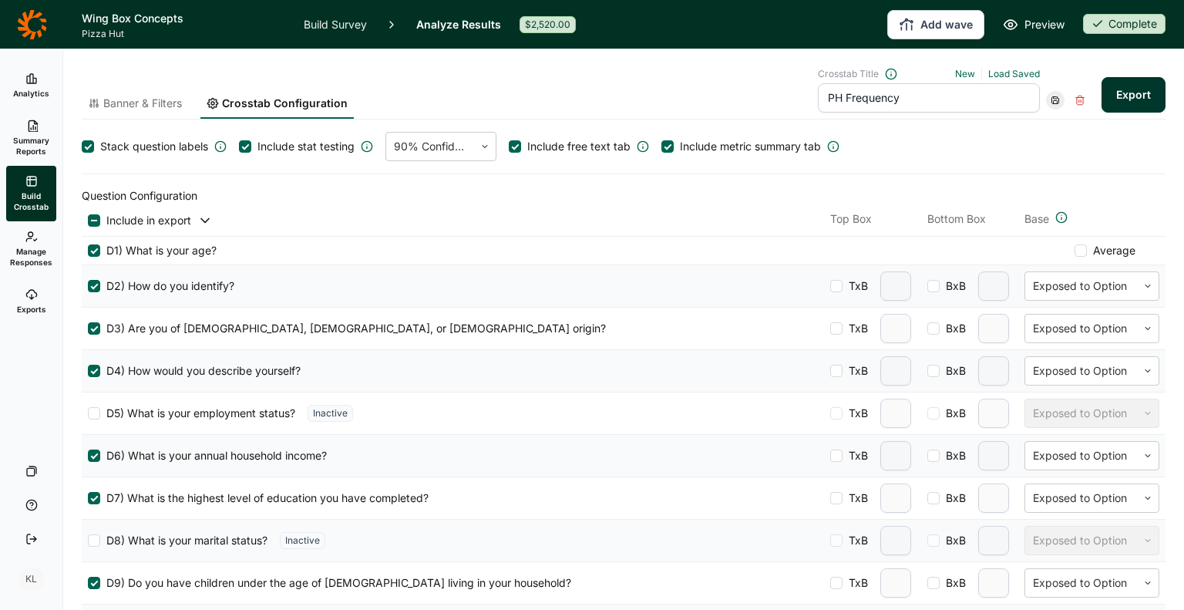
click at [1056, 73] on div "Crosstab Title New Load Saved PH Frequency" at bounding box center [953, 90] width 271 height 45
click at [1046, 108] on div at bounding box center [1055, 100] width 19 height 19
click at [1047, 143] on div "Save as new" at bounding box center [1091, 143] width 123 height 22
click at [988, 73] on link "Load Saved" at bounding box center [1014, 74] width 52 height 12
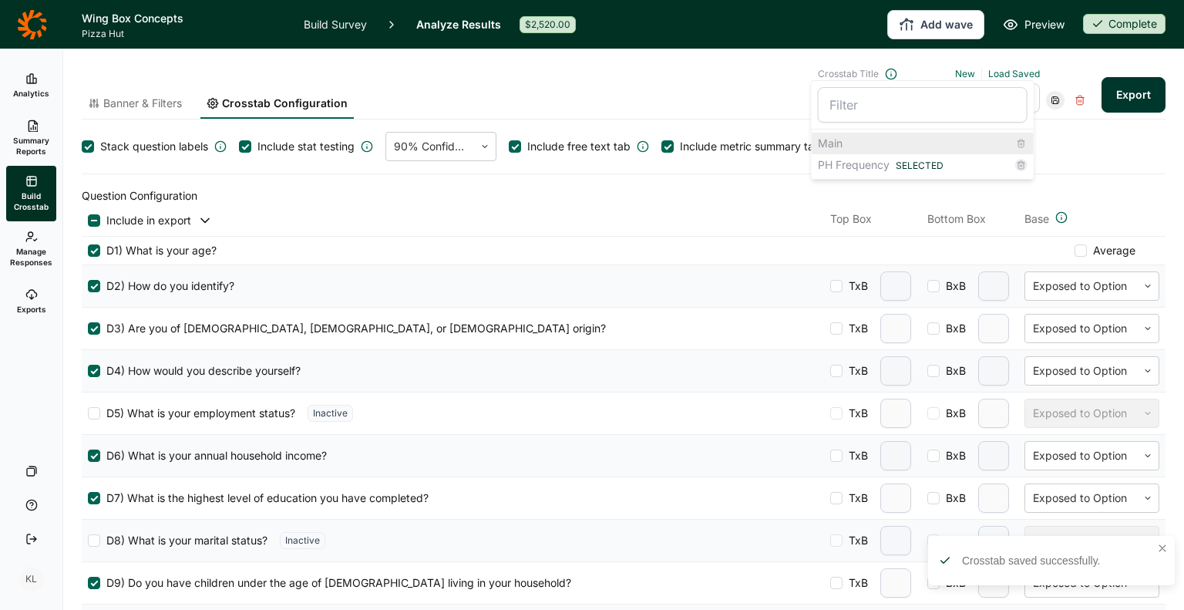
click at [934, 145] on div "Main" at bounding box center [923, 144] width 222 height 22
click at [844, 103] on input "Main" at bounding box center [929, 97] width 222 height 29
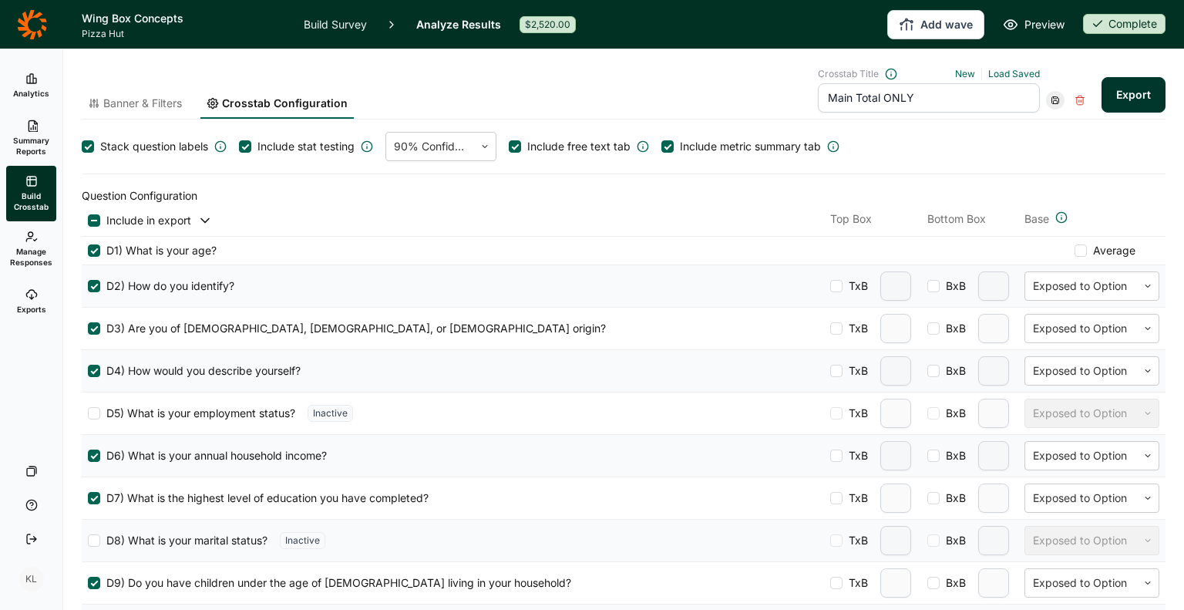
type input "Main Total ONLY"
click at [613, 92] on div "Banner & Filters Crosstab Configuration Crosstab Title New Load Saved Main Tota…" at bounding box center [624, 94] width 1084 height 52
click at [122, 110] on span "Banner & Filters" at bounding box center [142, 103] width 79 height 15
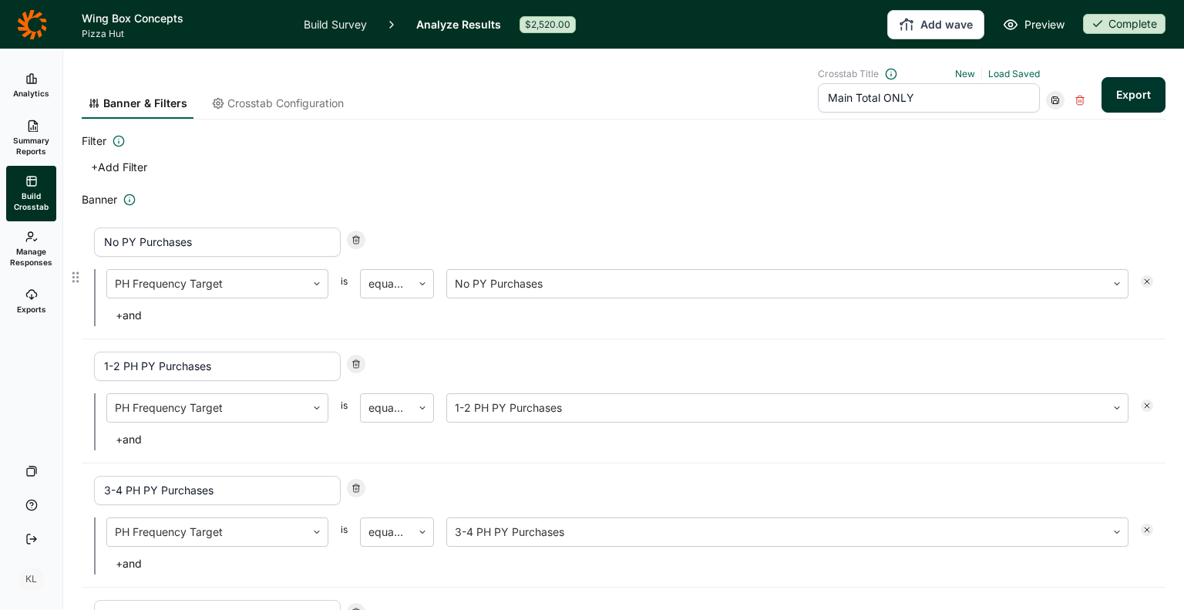
click at [355, 243] on use at bounding box center [356, 240] width 7 height 8
type input "1-2 PH PY Purchases"
type input "3-4 PH PY Purchases"
type input ">4 PH PY Purchases"
click at [355, 243] on use at bounding box center [356, 240] width 7 height 8
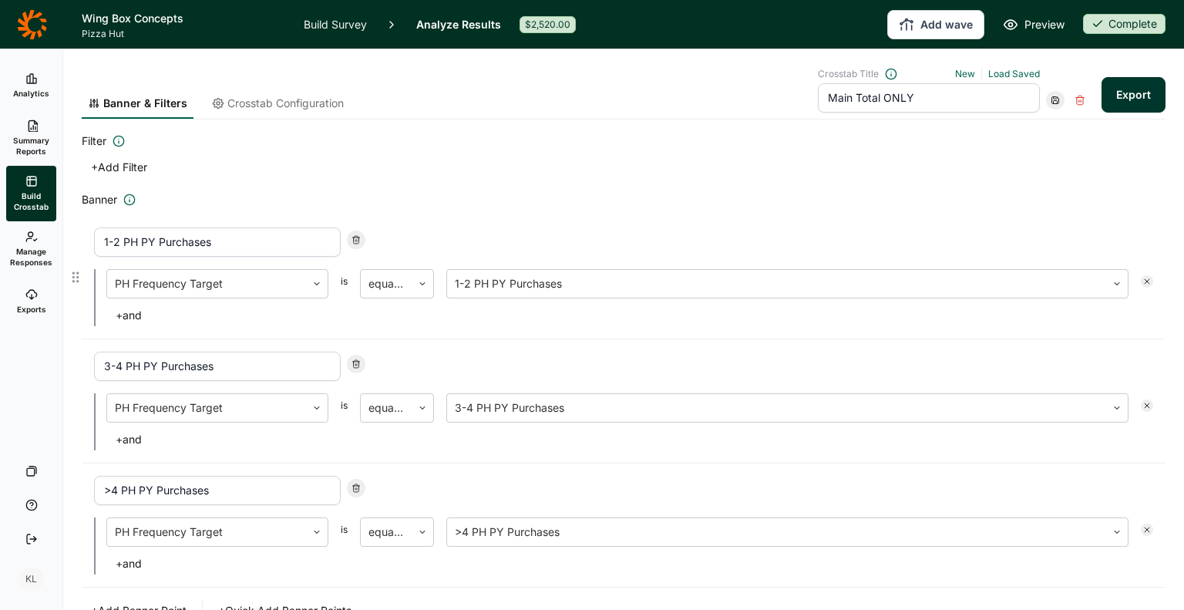
type input "3-4 PH PY Purchases"
type input ">4 PH PY Purchases"
click at [355, 243] on use at bounding box center [356, 240] width 7 height 8
type input ">4 PH PY Purchases"
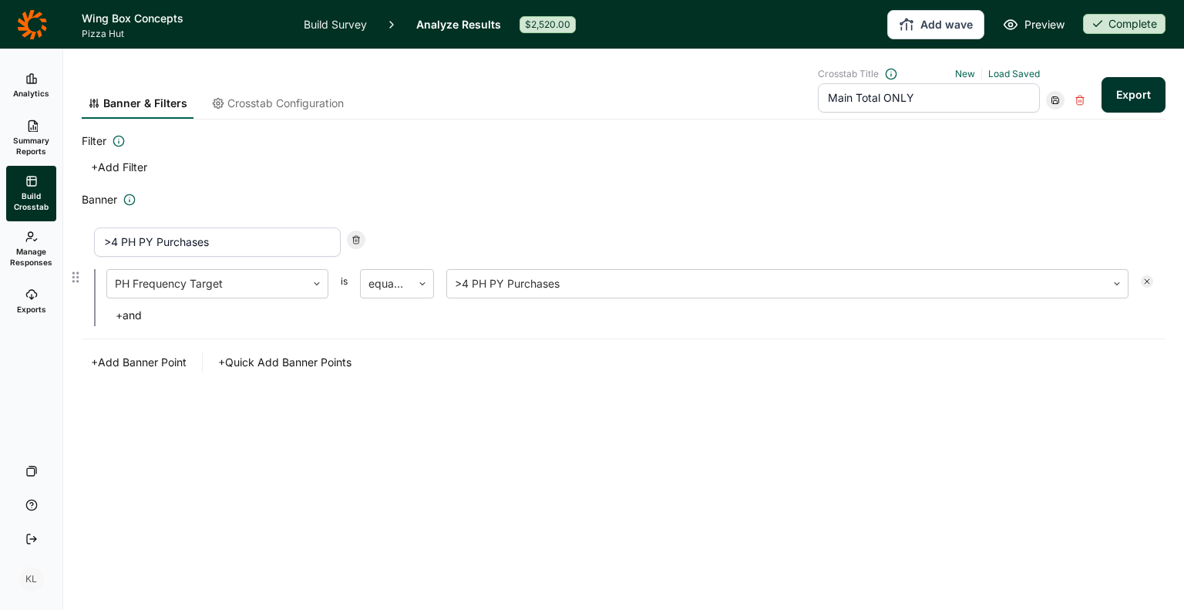
click at [355, 243] on use at bounding box center [356, 240] width 7 height 8
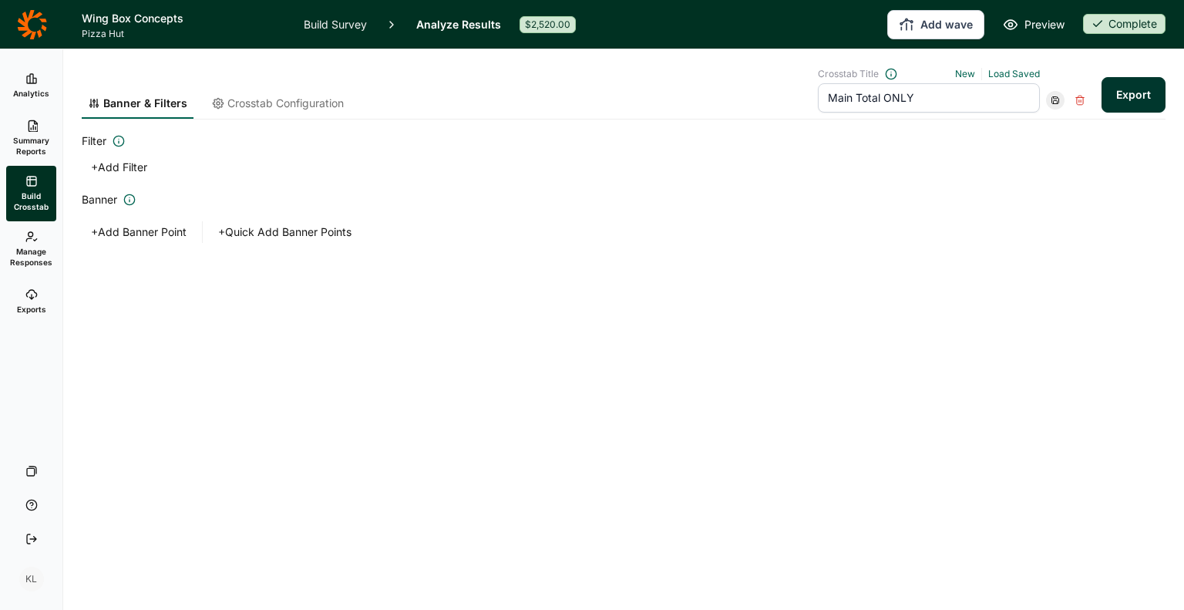
click at [1054, 103] on use at bounding box center [1055, 100] width 7 height 7
click at [1055, 138] on div "Save as new" at bounding box center [1103, 143] width 123 height 22
click at [1012, 79] on link "Load Saved" at bounding box center [1014, 74] width 52 height 12
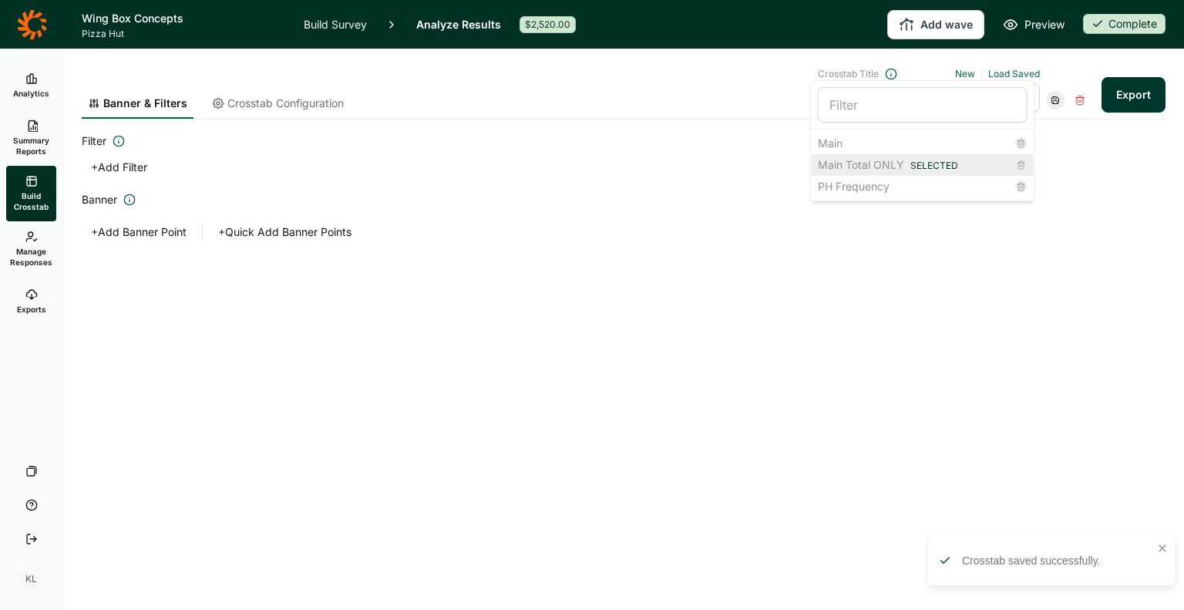
click at [934, 163] on span "Selected" at bounding box center [935, 166] width 48 height 12
click at [1116, 92] on button "Export" at bounding box center [1134, 94] width 64 height 35
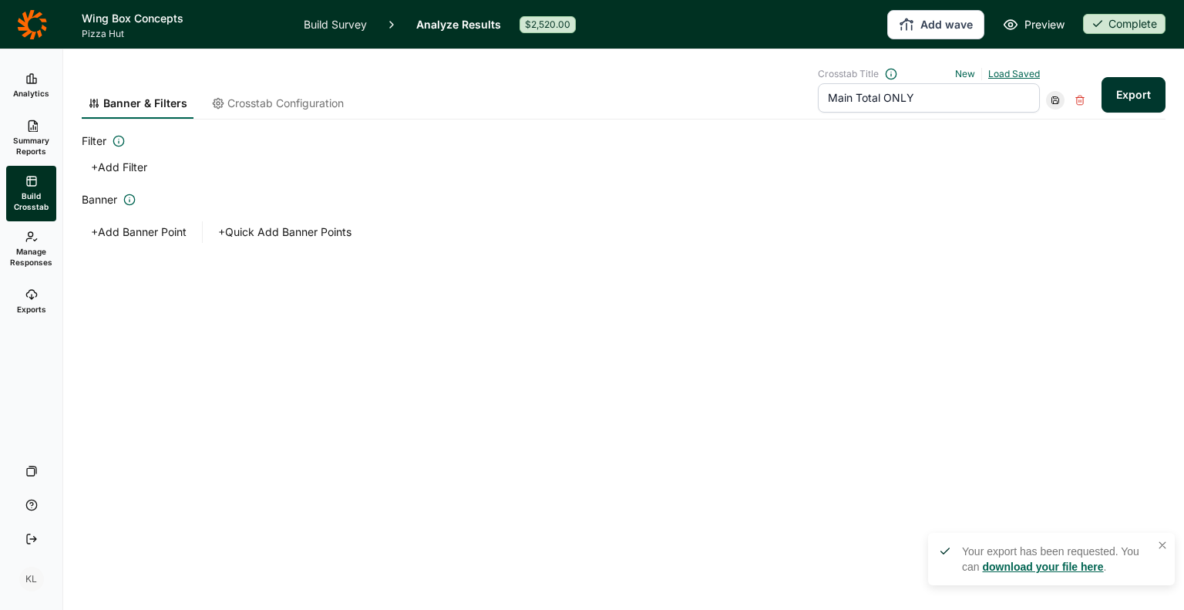
click at [1004, 78] on link "Load Saved" at bounding box center [1014, 74] width 52 height 12
click at [930, 190] on div "PH Frequency" at bounding box center [923, 187] width 222 height 22
type input "PH Frequency"
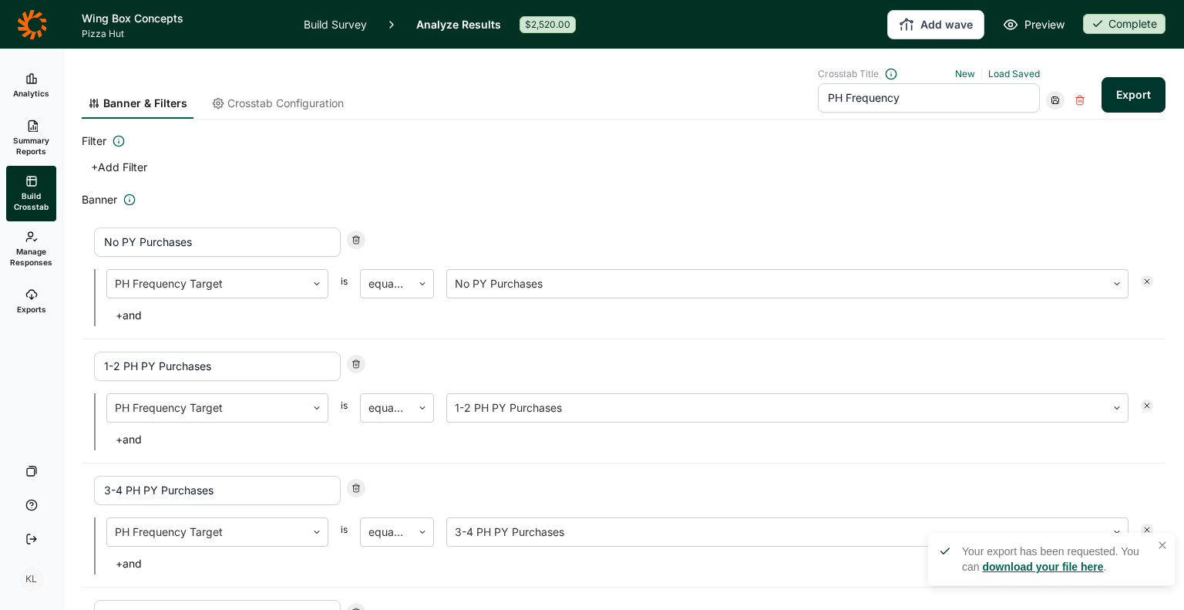
click at [1027, 157] on div "+ Add Filter" at bounding box center [624, 168] width 1084 height 22
click at [1113, 89] on button "Export" at bounding box center [1134, 94] width 64 height 35
click at [35, 316] on link "Exports" at bounding box center [31, 301] width 50 height 49
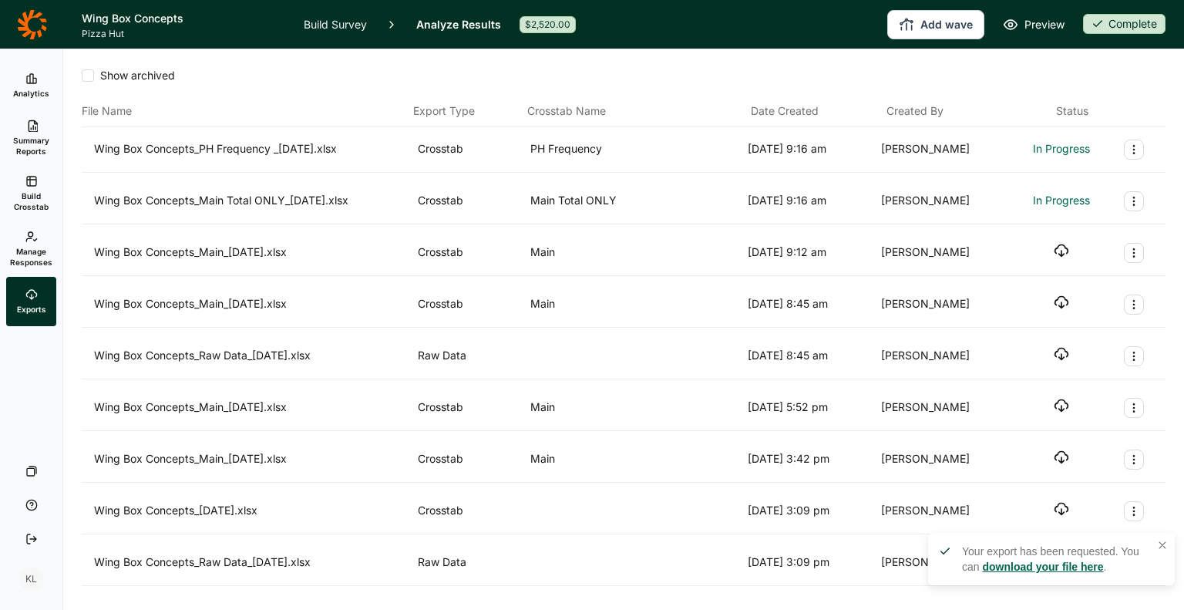
click at [453, 100] on div "File Name Export Type Crosstab Name Date Created Created By Status" at bounding box center [624, 112] width 1084 height 32
